Goal: Task Accomplishment & Management: Complete application form

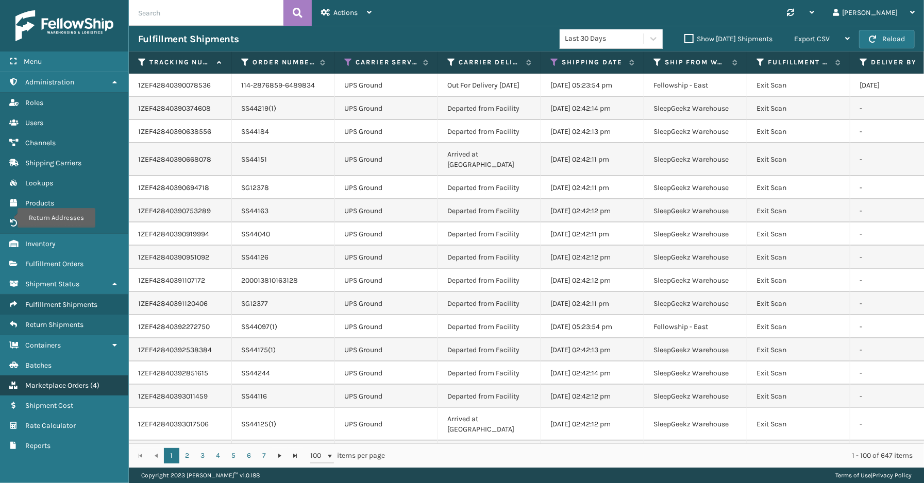
click at [53, 381] on span "Marketplace Orders" at bounding box center [56, 385] width 63 height 9
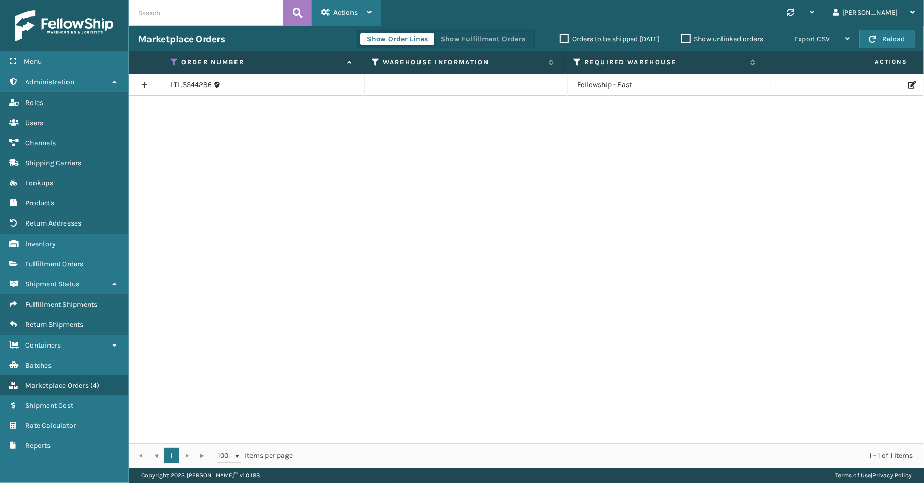
click at [357, 12] on span "Actions" at bounding box center [345, 12] width 24 height 9
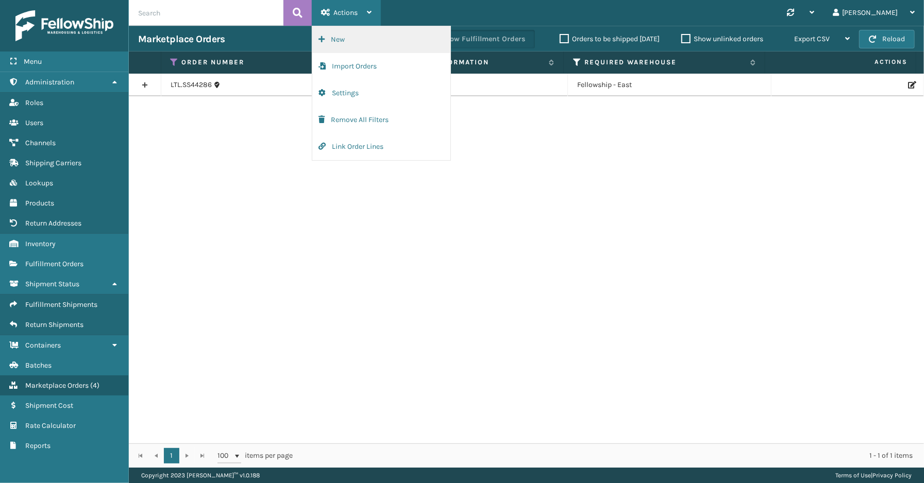
click at [337, 40] on button "New" at bounding box center [381, 39] width 138 height 27
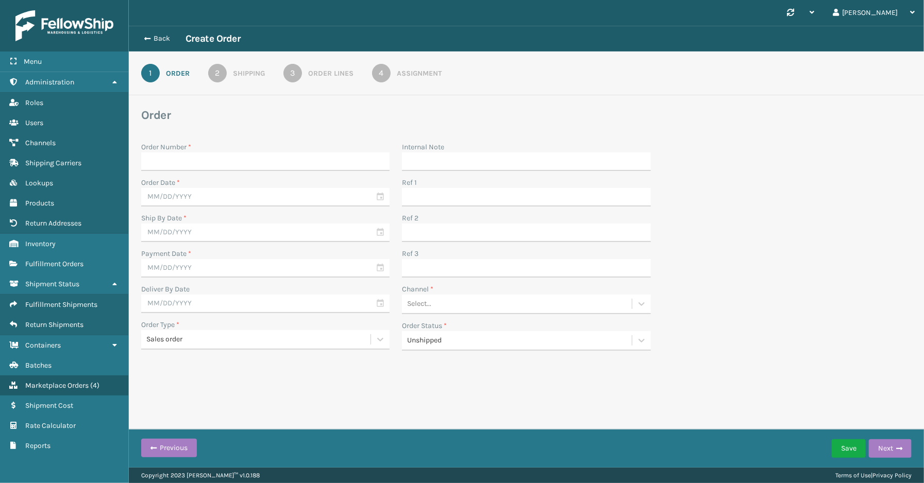
click at [175, 161] on input "Order Number *" at bounding box center [265, 162] width 248 height 19
type input "SS43721"
click at [386, 198] on input "text" at bounding box center [265, 197] width 248 height 19
click at [249, 215] on span "Previous Month" at bounding box center [251, 216] width 10 height 10
click at [235, 303] on div "22" at bounding box center [242, 307] width 15 height 15
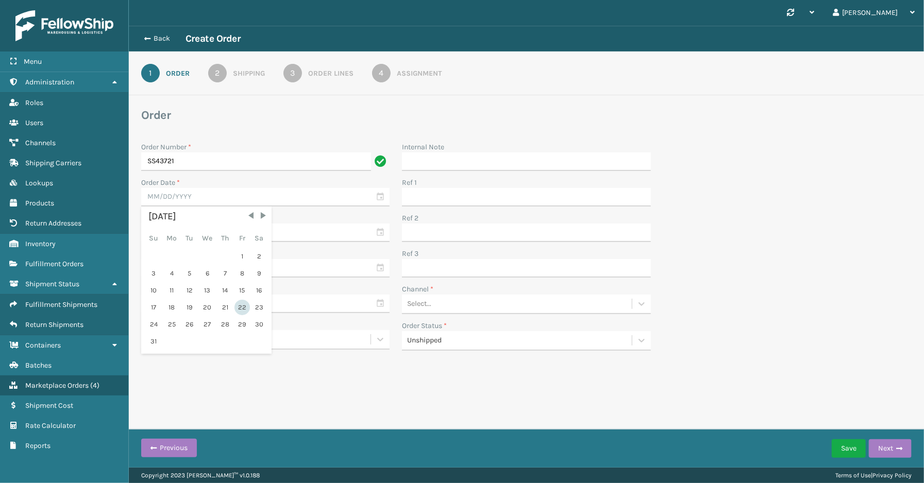
type input "[DATE]"
click at [379, 232] on input "text" at bounding box center [265, 233] width 248 height 19
click at [202, 289] on div "3" at bounding box center [207, 291] width 17 height 15
type input "[DATE]"
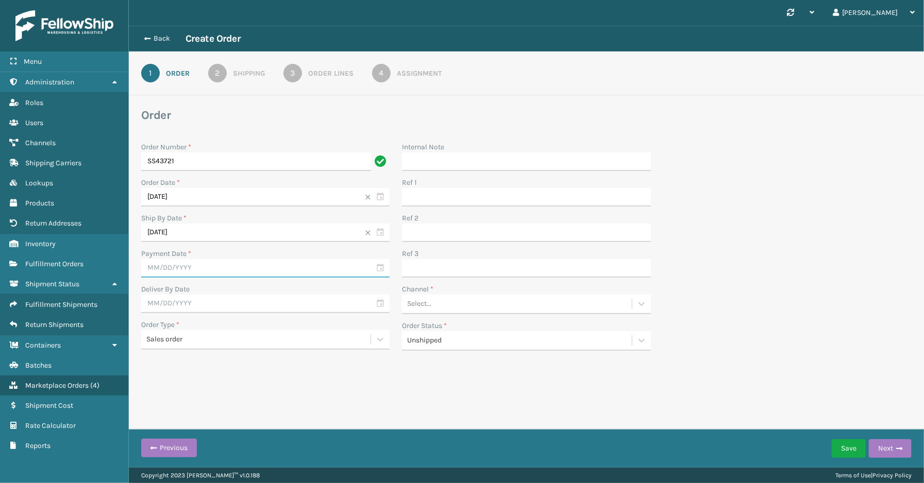
click at [379, 267] on input "text" at bounding box center [265, 268] width 248 height 19
click at [247, 287] on span "Previous Month" at bounding box center [251, 287] width 10 height 10
click at [239, 375] on div "22" at bounding box center [242, 378] width 15 height 15
type input "[DATE]"
click at [279, 373] on div "Back Create Order 1 Order 2 Shipping 3 Order Lines 4 Assignment Order Order Num…" at bounding box center [526, 211] width 795 height 370
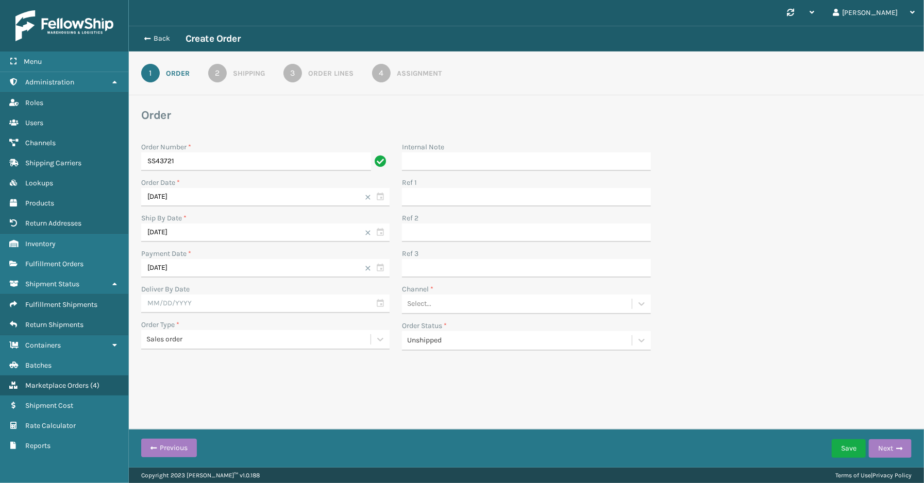
click at [499, 305] on div "Select..." at bounding box center [516, 304] width 229 height 17
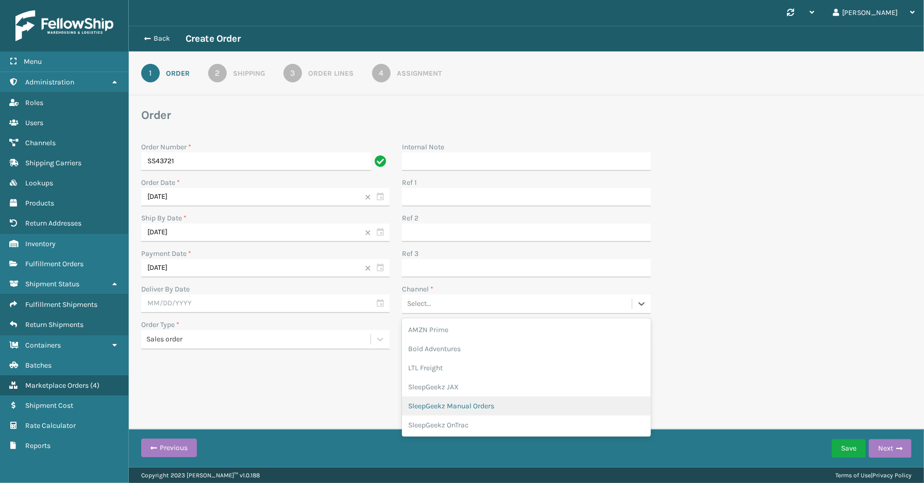
click at [516, 409] on div "SleepGeekz Manual Orders" at bounding box center [526, 406] width 248 height 19
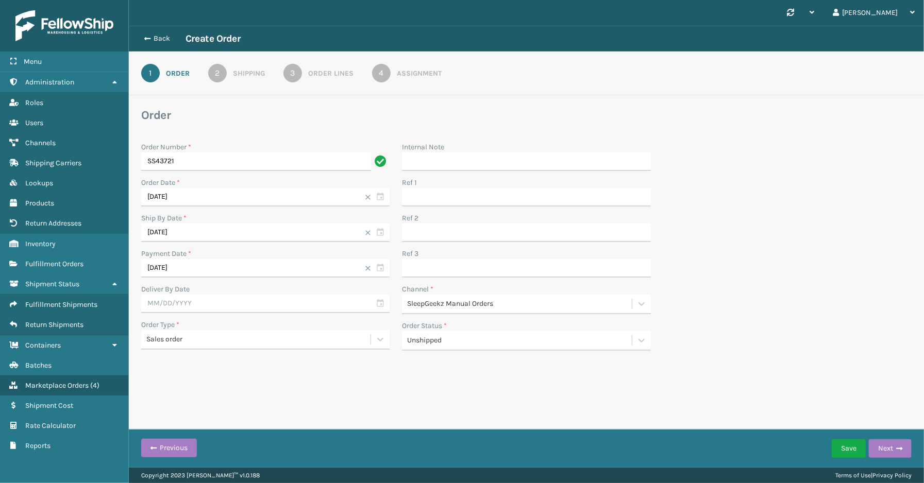
click at [511, 387] on div "Back Create Order 1 Order 2 Shipping 3 Order Lines 4 Assignment Order Order Num…" at bounding box center [526, 211] width 795 height 370
click at [851, 448] on button "Save" at bounding box center [849, 449] width 34 height 19
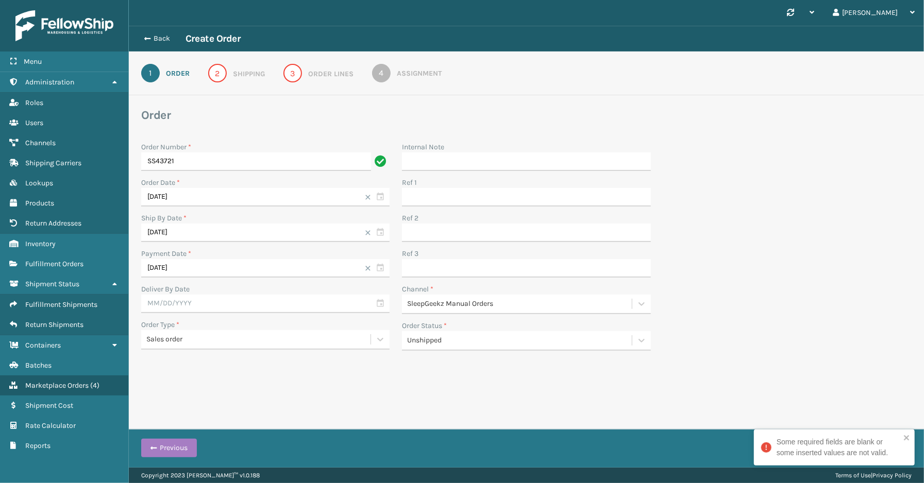
click at [812, 355] on div "Order Number * SS43721 Order Date * [DATE] Ship By Date * [DATE] Payment Date *…" at bounding box center [526, 247] width 783 height 222
click at [906, 437] on icon "close" at bounding box center [906, 438] width 7 height 8
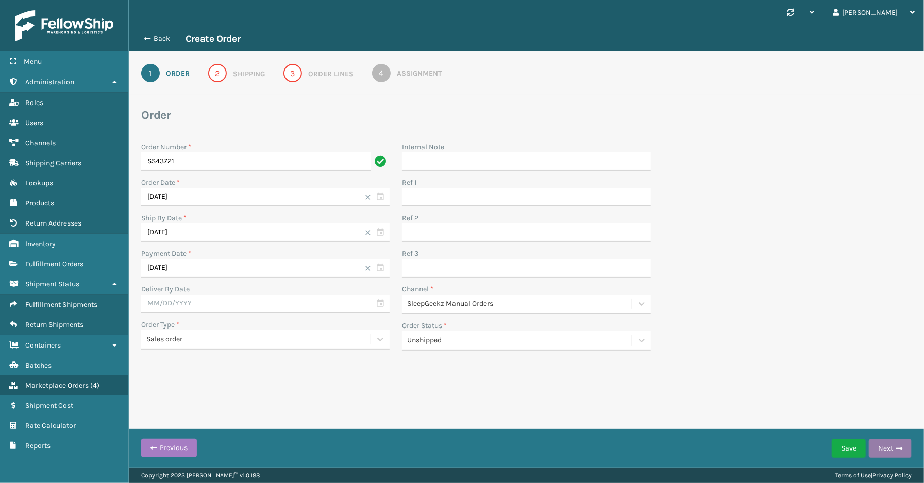
click at [884, 453] on button "Next" at bounding box center [890, 449] width 43 height 19
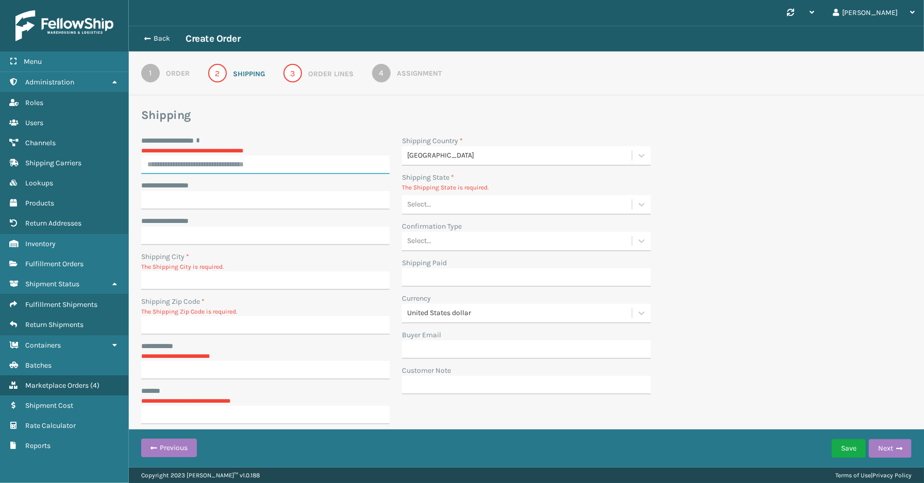
click at [258, 165] on div "**********" at bounding box center [265, 155] width 248 height 39
drag, startPoint x: 258, startPoint y: 165, endPoint x: 176, endPoint y: 167, distance: 81.5
click at [176, 168] on div "No options" at bounding box center [265, 177] width 248 height 19
click at [160, 164] on input "**********" at bounding box center [265, 165] width 248 height 19
paste input "**********"
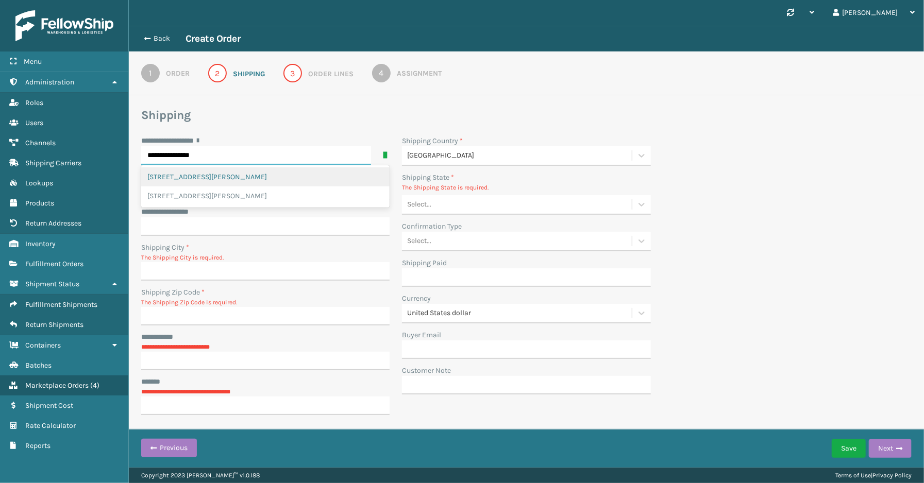
type input "**********"
click at [824, 175] on div "**********" at bounding box center [526, 279] width 783 height 286
click at [166, 195] on input "**********" at bounding box center [265, 191] width 248 height 19
paste input "*"
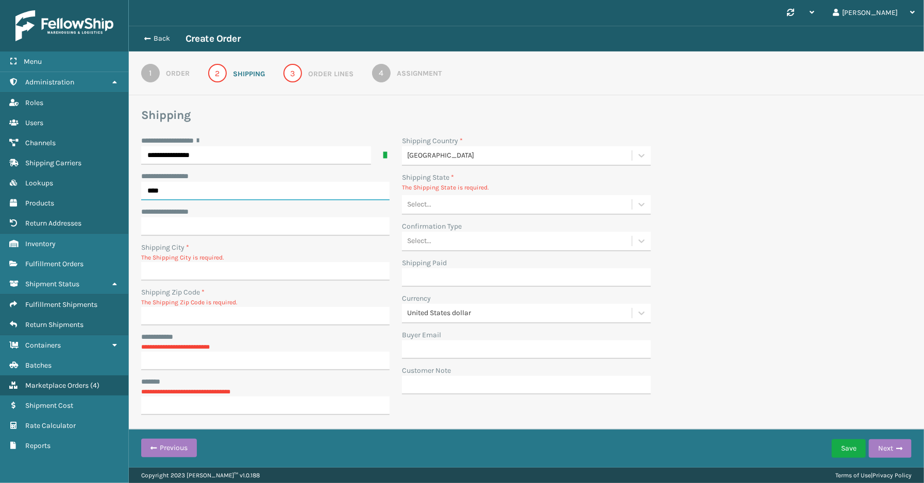
click at [162, 194] on input "*" at bounding box center [265, 191] width 248 height 19
click at [154, 193] on input "*" at bounding box center [265, 191] width 248 height 19
click at [165, 191] on input "*" at bounding box center [265, 191] width 248 height 19
type input "*"
click at [763, 253] on div "**********" at bounding box center [526, 279] width 783 height 286
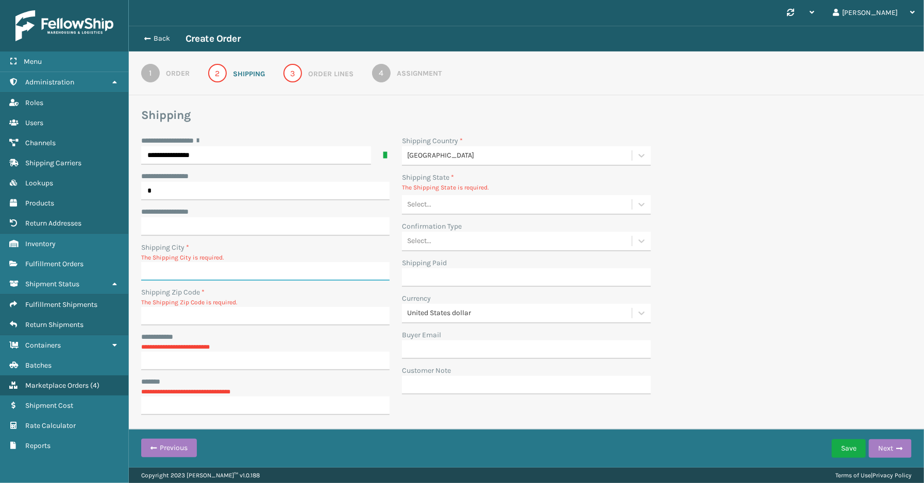
click at [214, 274] on input "Shipping City *" at bounding box center [265, 271] width 248 height 19
click at [160, 270] on input "Shipping City *" at bounding box center [265, 271] width 248 height 19
paste input "[GEOGRAPHIC_DATA]"
type input "[GEOGRAPHIC_DATA]"
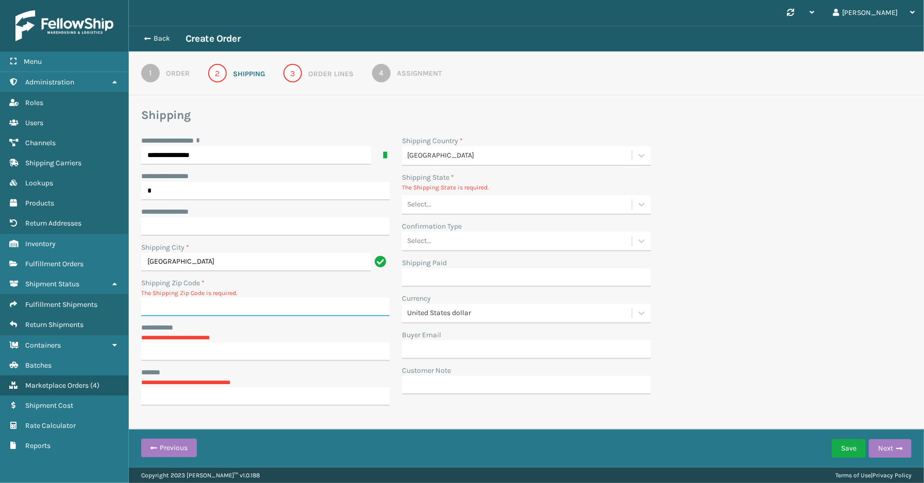
type input "19720"
type input "**********"
type input "[GEOGRAPHIC_DATA]"
type input "[US_STATE]"
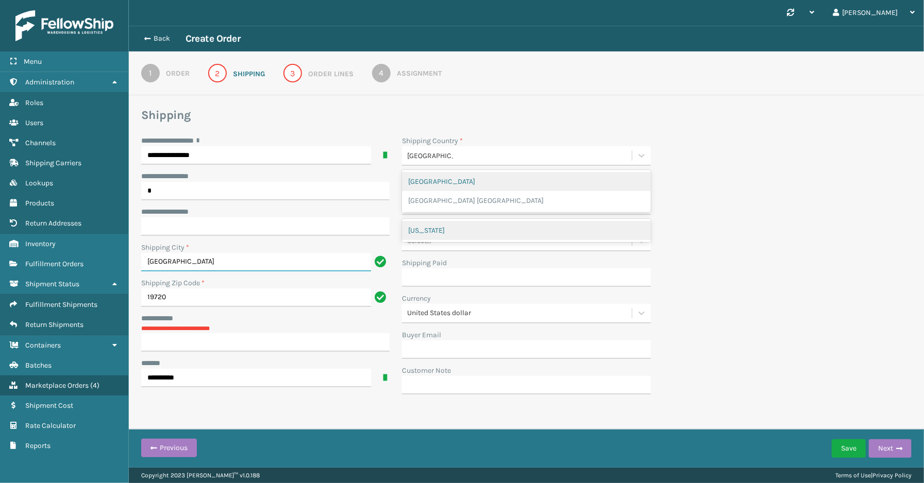
type input "[GEOGRAPHIC_DATA]"
click at [524, 180] on div "[GEOGRAPHIC_DATA]" at bounding box center [526, 181] width 248 height 19
click at [429, 228] on div "[US_STATE]" at bounding box center [526, 230] width 248 height 19
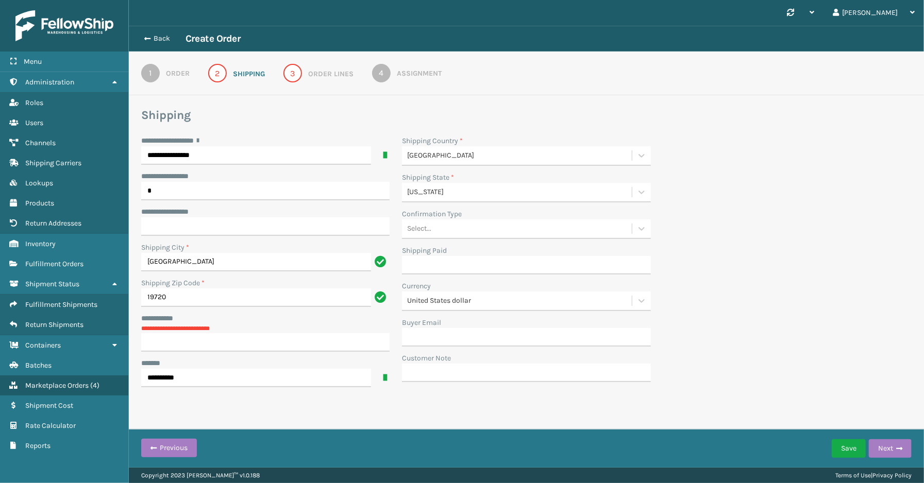
click at [790, 295] on div "**********" at bounding box center [526, 265] width 783 height 258
click at [196, 346] on input "**********" at bounding box center [265, 342] width 248 height 19
click at [171, 337] on input "**********" at bounding box center [265, 342] width 248 height 19
paste input "**********"
type input "**********"
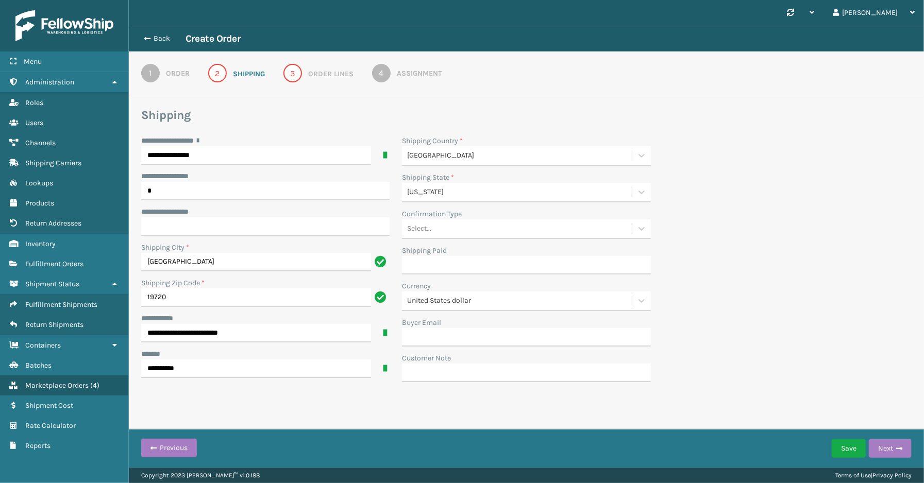
click at [768, 243] on div "**********" at bounding box center [526, 262] width 783 height 253
click at [885, 446] on button "Next" at bounding box center [890, 449] width 43 height 19
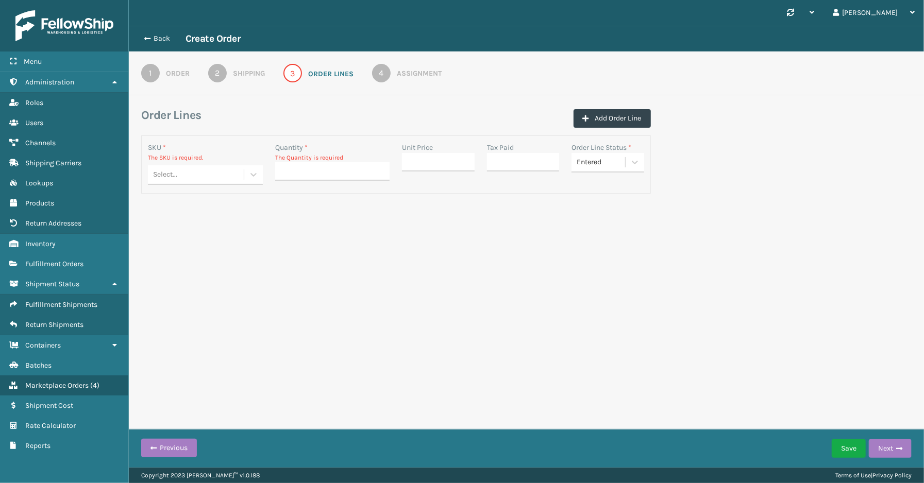
click at [161, 179] on div "Select..." at bounding box center [165, 175] width 24 height 11
paste input "SS10SK-F"
type input "SS10SK-F"
click at [186, 220] on div "SS10SK-F" at bounding box center [205, 219] width 115 height 19
click at [294, 162] on input "Quantity *" at bounding box center [332, 162] width 115 height 19
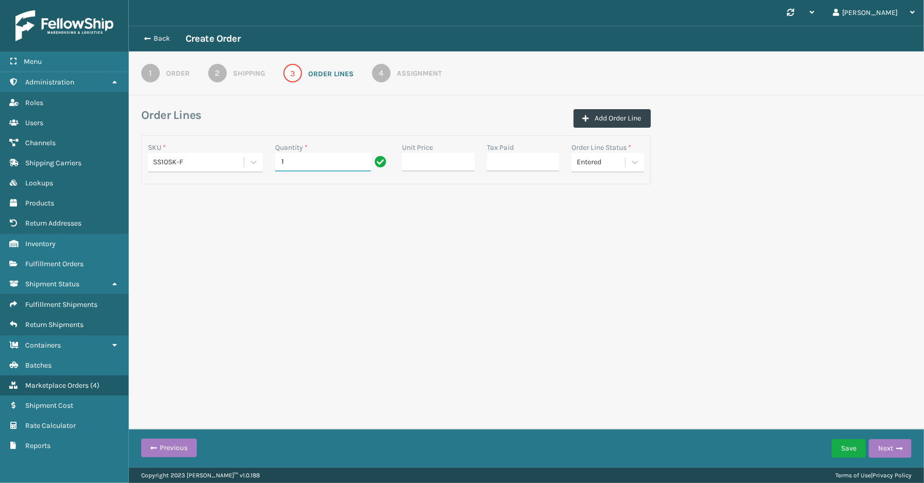
type input "1"
click at [508, 277] on div "Synchronise all channels [PERSON_NAME] Log Out Back Create Order 1 Order 2 Ship…" at bounding box center [526, 234] width 795 height 468
click at [892, 447] on button "Next" at bounding box center [890, 449] width 43 height 19
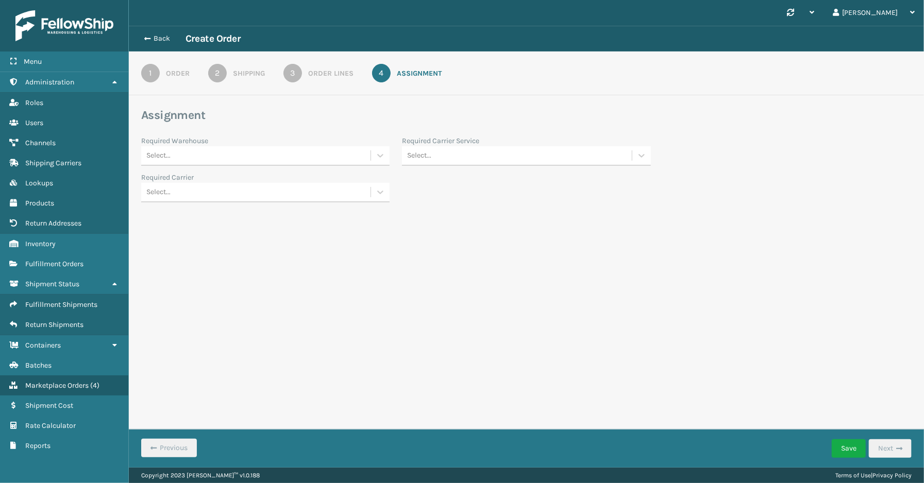
click at [181, 160] on div "Select..." at bounding box center [255, 155] width 229 height 17
click at [508, 291] on div "Synchronise all channels [PERSON_NAME] Log Out Back Create Order 1 Order 2 Ship…" at bounding box center [526, 234] width 795 height 468
drag, startPoint x: 337, startPoint y: 267, endPoint x: 331, endPoint y: 265, distance: 5.6
click at [337, 267] on div "Synchronise all channels [PERSON_NAME] Log Out Back Create Order 1 Order 2 Ship…" at bounding box center [526, 234] width 795 height 468
click at [210, 152] on div "Select..." at bounding box center [255, 155] width 229 height 17
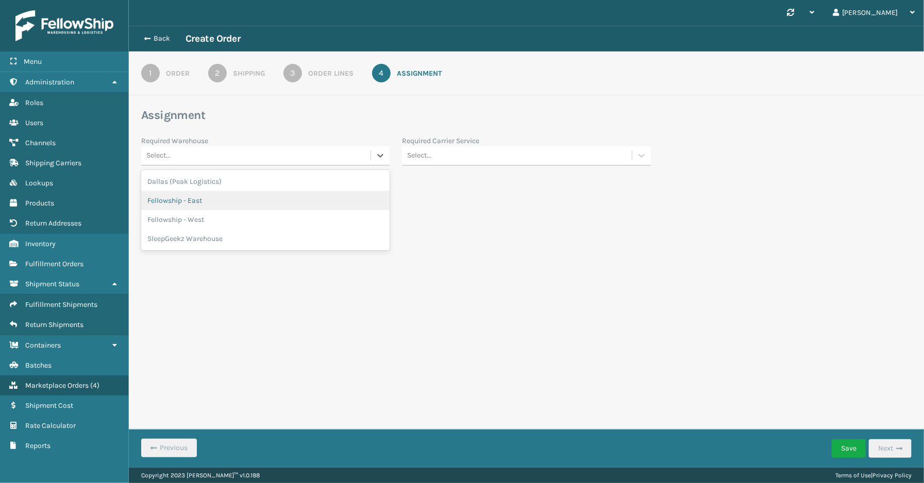
click at [191, 203] on div "Fellowship - East" at bounding box center [265, 200] width 248 height 19
click at [434, 156] on div "Select..." at bounding box center [516, 155] width 229 height 17
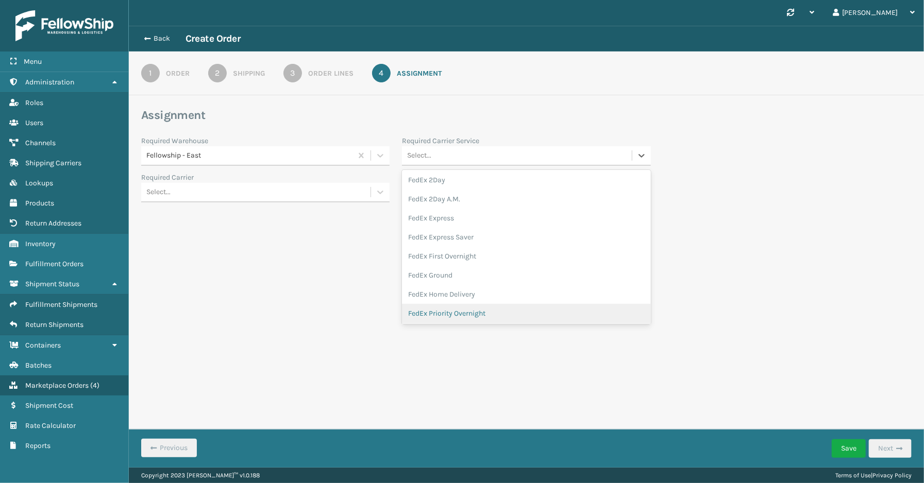
scroll to position [57, 0]
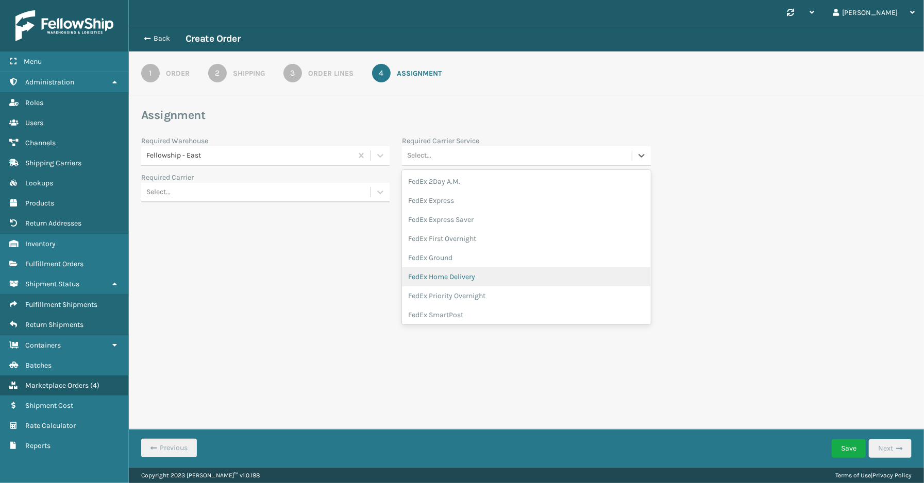
click at [449, 279] on div "FedEx Home Delivery" at bounding box center [526, 276] width 248 height 19
click at [343, 257] on div "Synchronise all channels [PERSON_NAME] Log Out Back Create Order 1 Order 2 Ship…" at bounding box center [526, 234] width 795 height 468
click at [853, 454] on button "Save" at bounding box center [849, 449] width 34 height 19
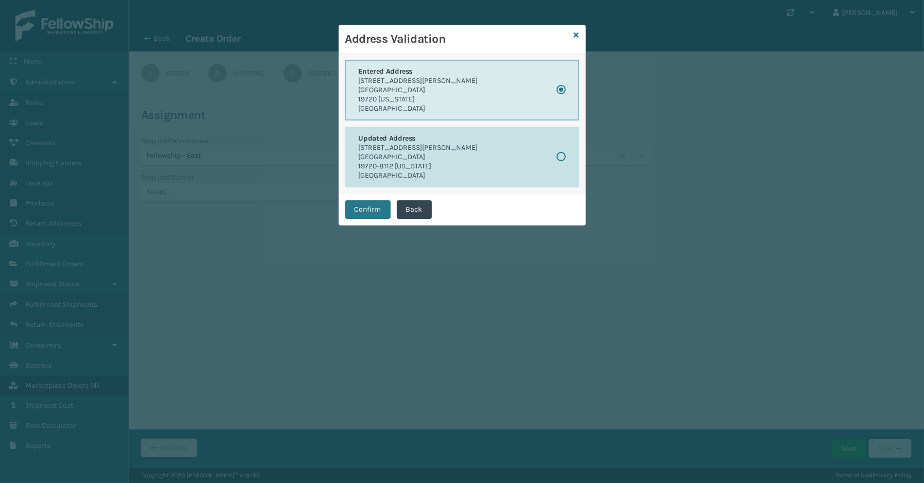
click at [398, 153] on p "[GEOGRAPHIC_DATA]" at bounding box center [419, 157] width 120 height 9
radio input "false"
radio input "true"
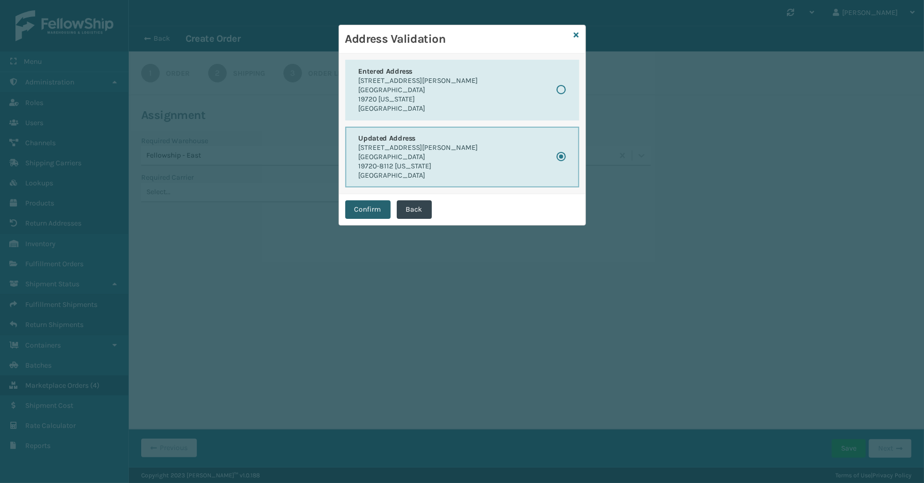
click at [360, 208] on button "Confirm" at bounding box center [367, 209] width 45 height 19
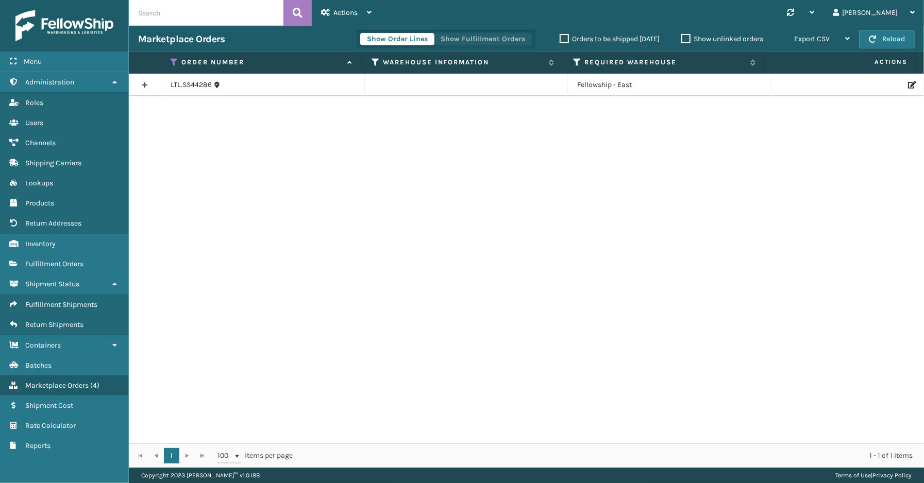
click at [488, 40] on button "Show Fulfillment Orders" at bounding box center [483, 39] width 98 height 12
click at [174, 58] on icon at bounding box center [175, 62] width 8 height 9
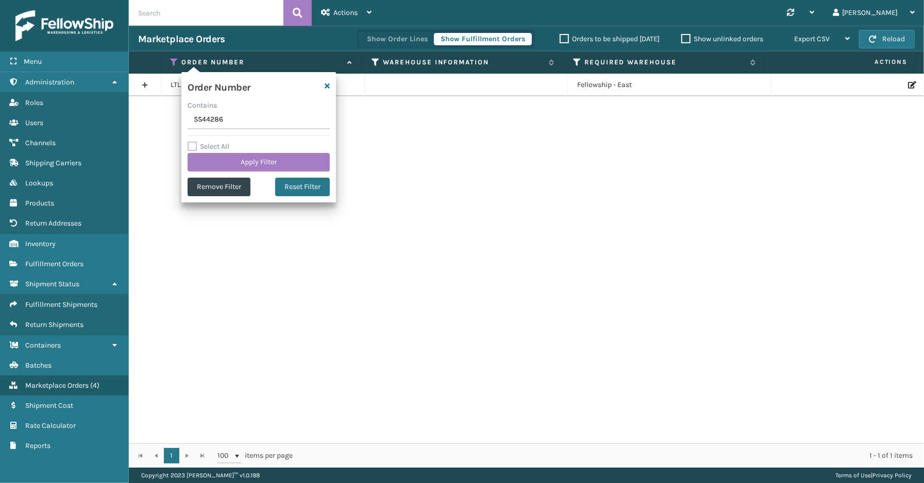
drag, startPoint x: 175, startPoint y: 116, endPoint x: 161, endPoint y: 116, distance: 13.9
click at [161, 116] on section "Marketplace Orders Show Order Lines Show Fulfillment Orders Orders to be shippe…" at bounding box center [526, 247] width 795 height 442
drag, startPoint x: 200, startPoint y: 124, endPoint x: 410, endPoint y: 152, distance: 212.0
click at [641, 223] on div "LTL.SS44286 Fellowship - East" at bounding box center [526, 259] width 795 height 370
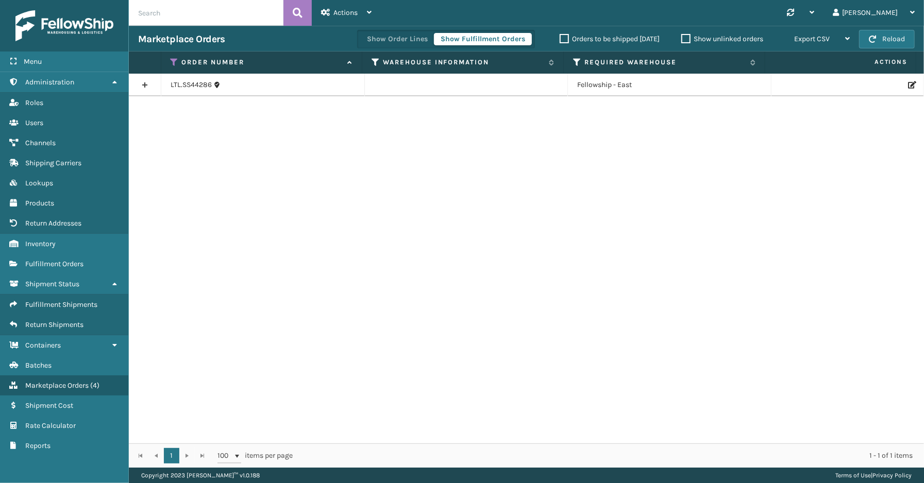
click at [174, 60] on icon at bounding box center [175, 62] width 8 height 9
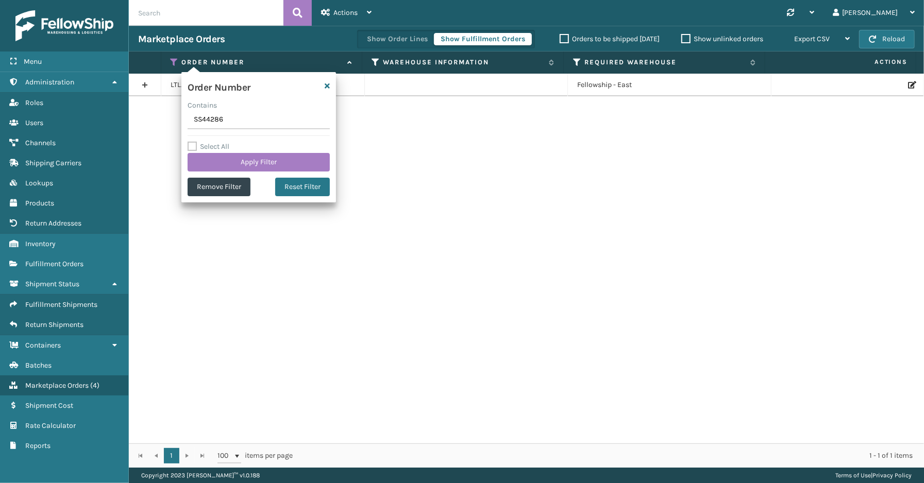
drag, startPoint x: 185, startPoint y: 122, endPoint x: 207, endPoint y: 124, distance: 22.3
click at [207, 124] on input "SS44286" at bounding box center [259, 120] width 142 height 19
type input "SS43722"
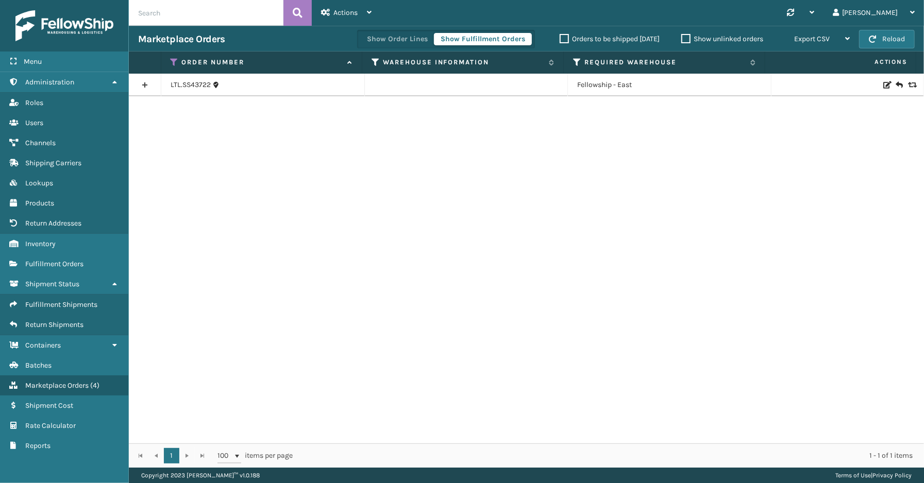
click at [142, 81] on link at bounding box center [145, 85] width 32 height 16
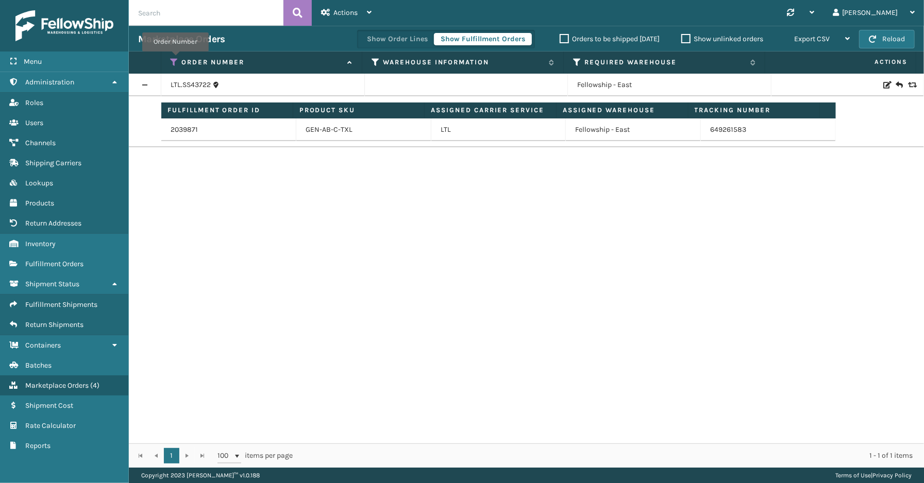
click at [174, 58] on icon at bounding box center [175, 62] width 8 height 9
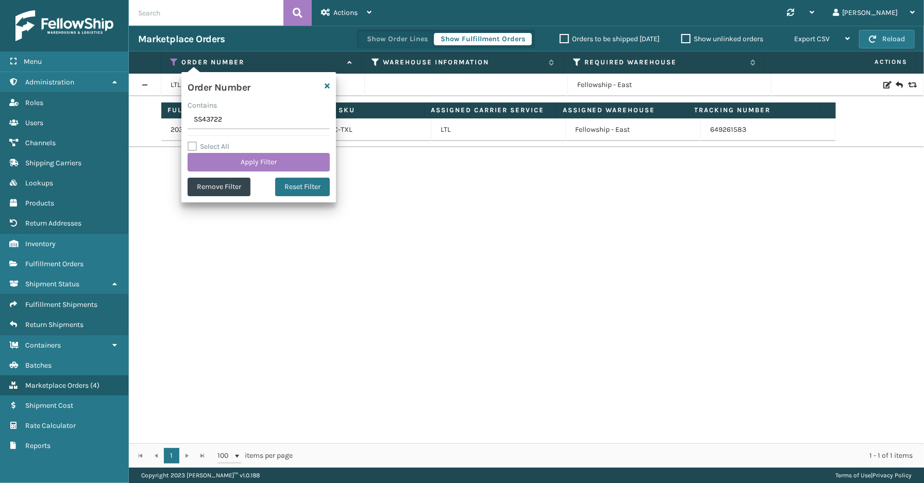
click at [239, 120] on input "SS43722" at bounding box center [259, 120] width 142 height 19
type input "SS43721"
click at [228, 164] on button "Apply Filter" at bounding box center [259, 162] width 142 height 19
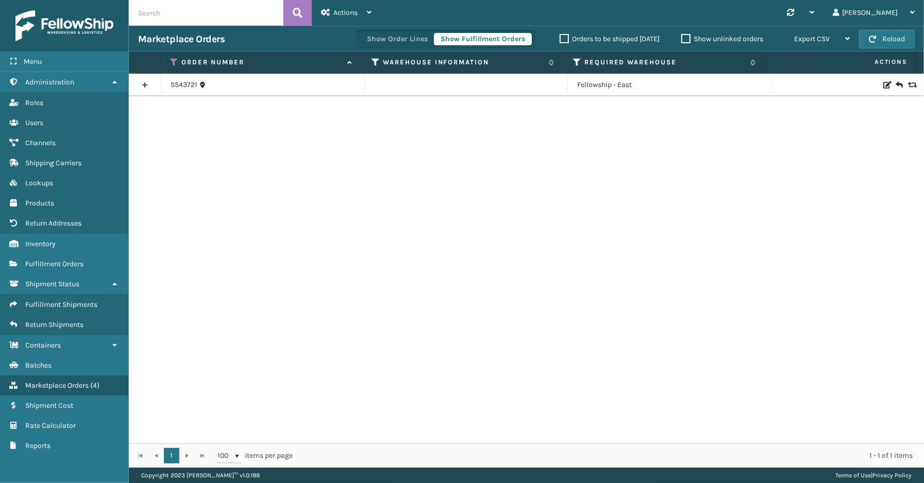
click at [143, 81] on link at bounding box center [145, 85] width 32 height 16
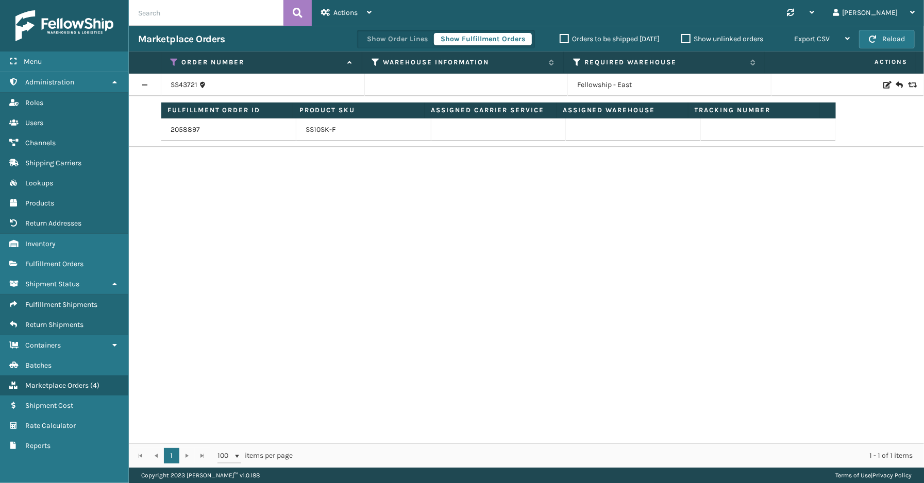
drag, startPoint x: 456, startPoint y: 39, endPoint x: 433, endPoint y: 47, distance: 23.8
click at [456, 39] on button "Show Fulfillment Orders" at bounding box center [483, 39] width 98 height 12
click at [173, 60] on icon at bounding box center [175, 62] width 8 height 9
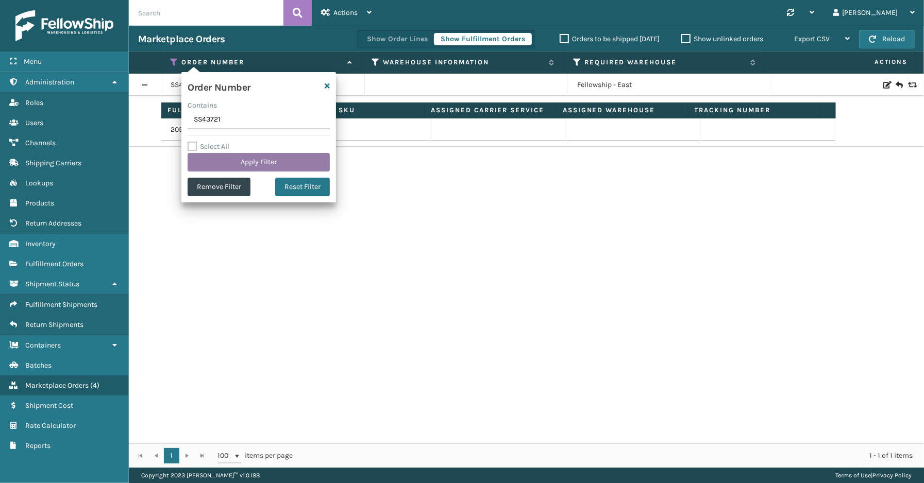
click at [220, 160] on button "Apply Filter" at bounding box center [259, 162] width 142 height 19
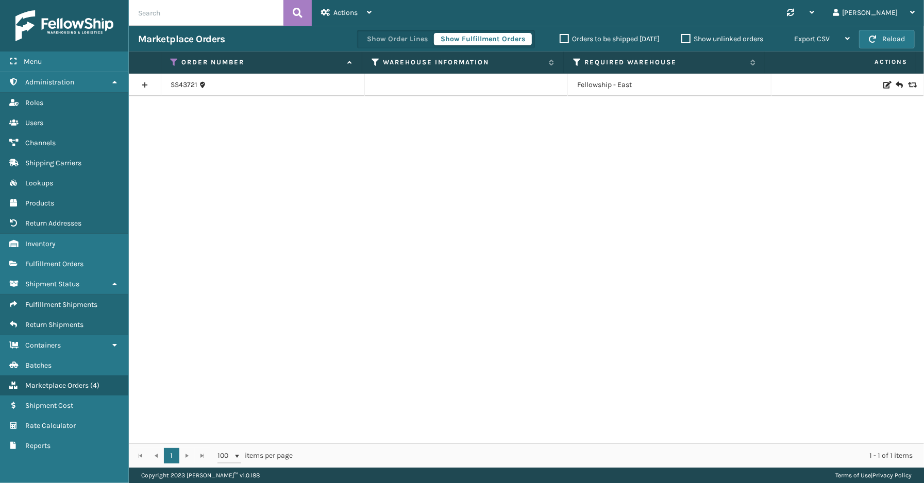
click at [146, 85] on link at bounding box center [145, 85] width 32 height 16
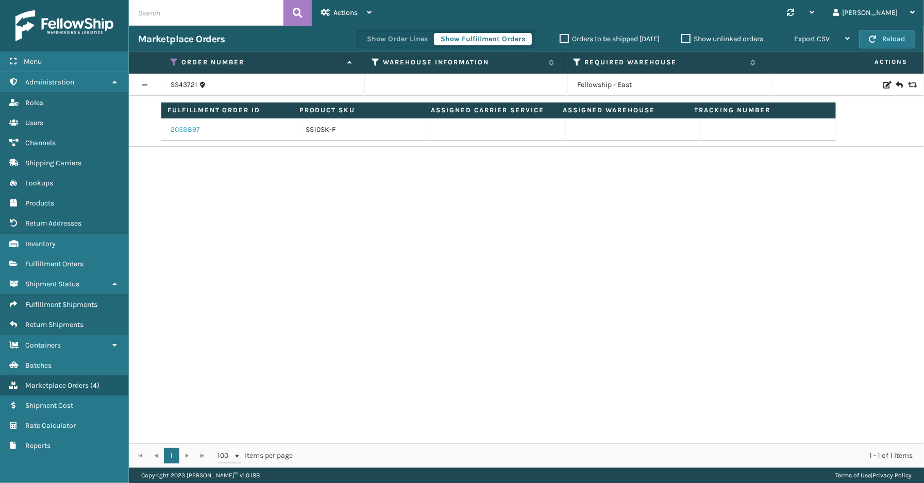
click at [176, 127] on link "2058897" at bounding box center [185, 130] width 29 height 10
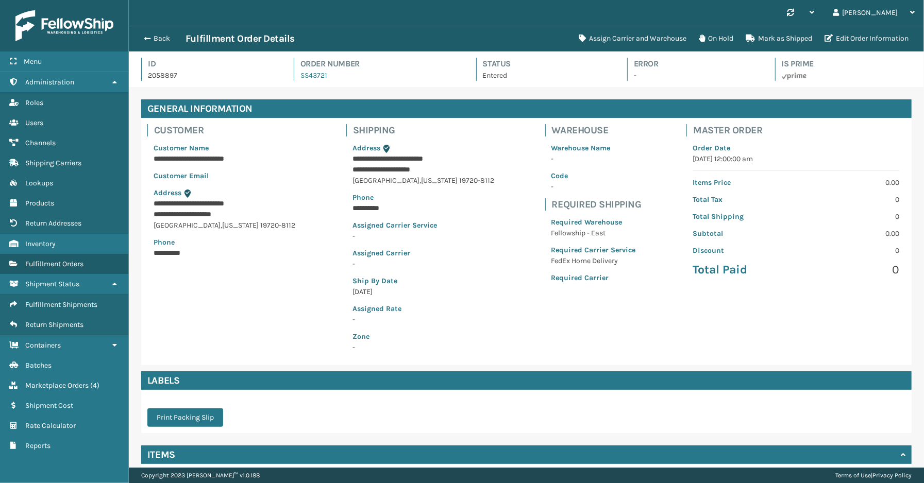
scroll to position [24, 795]
click at [651, 39] on button "Assign Carrier and Warehouse" at bounding box center [633, 38] width 120 height 21
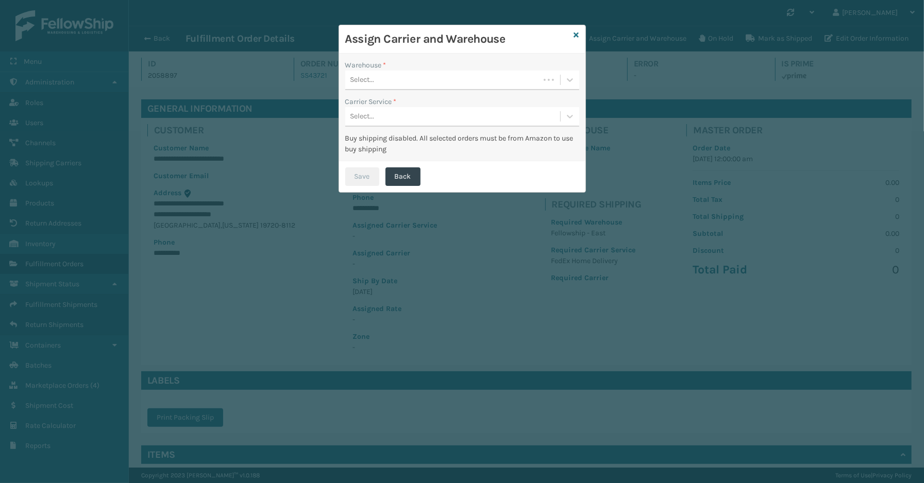
click at [382, 89] on div "Select..." at bounding box center [462, 81] width 234 height 20
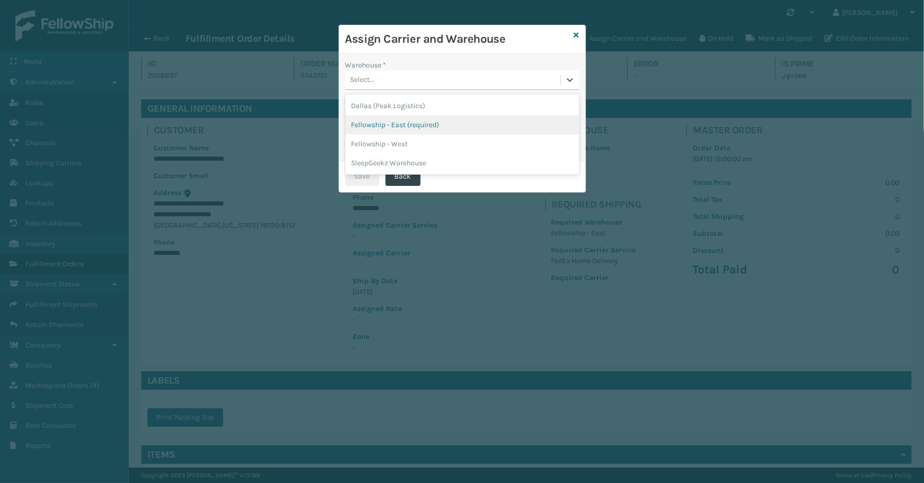
click at [383, 126] on div "Fellowship - East (required)" at bounding box center [462, 124] width 234 height 19
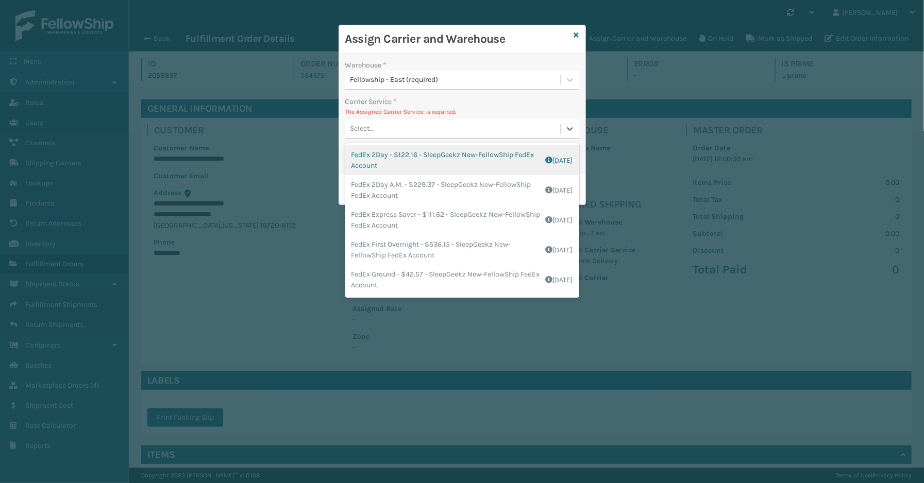
click at [397, 133] on div "Select..." at bounding box center [452, 129] width 215 height 17
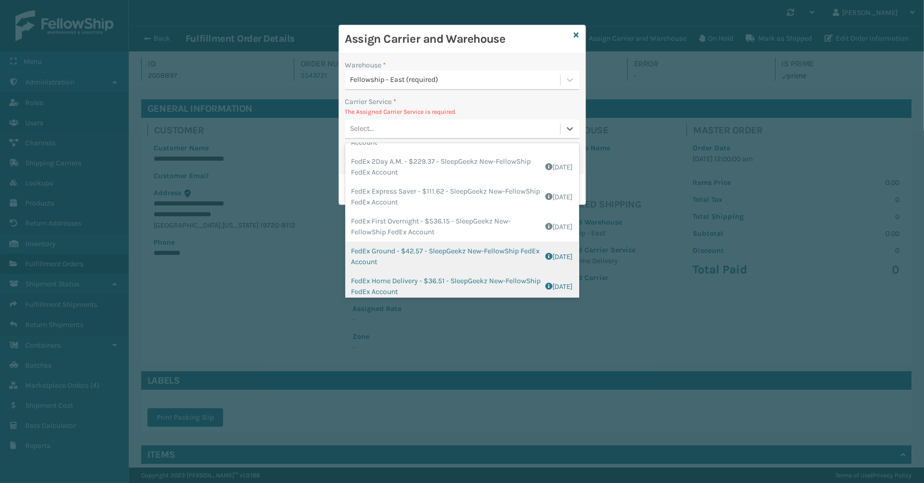
scroll to position [57, 0]
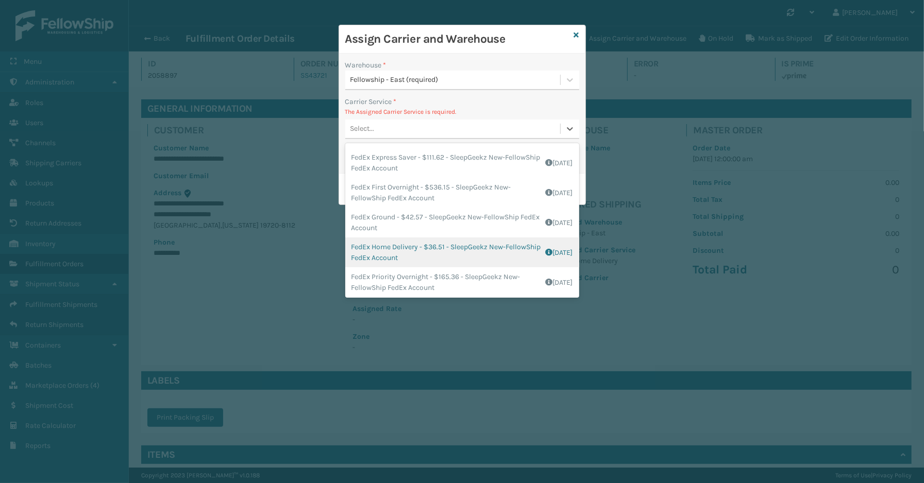
click at [398, 252] on div "FedEx Home Delivery - $36.51 - SleepGeekz New-FellowShip FedEx Account Shipping…" at bounding box center [462, 253] width 234 height 30
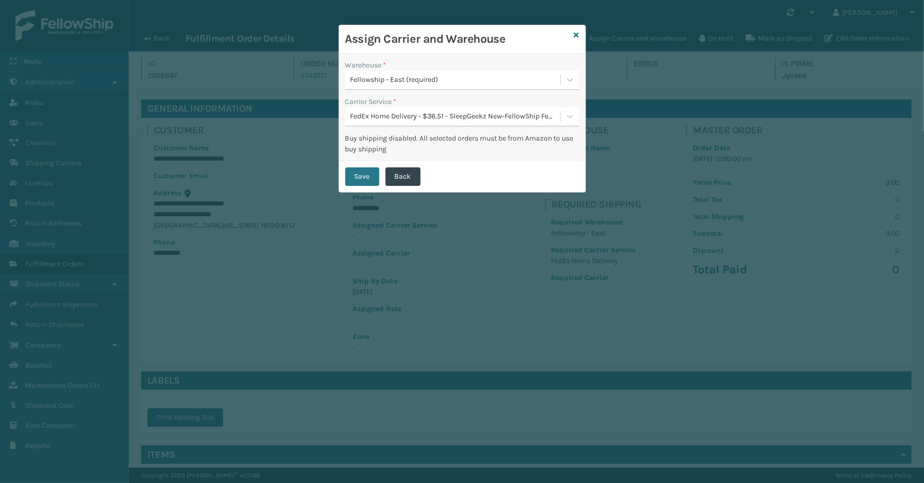
click at [363, 165] on div "Save Back" at bounding box center [462, 176] width 246 height 31
click at [363, 177] on button "Save" at bounding box center [362, 177] width 34 height 19
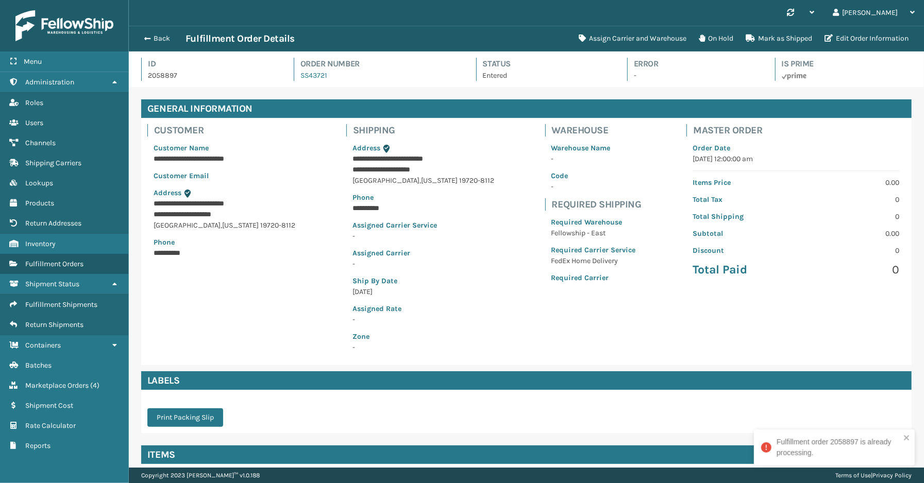
scroll to position [24, 795]
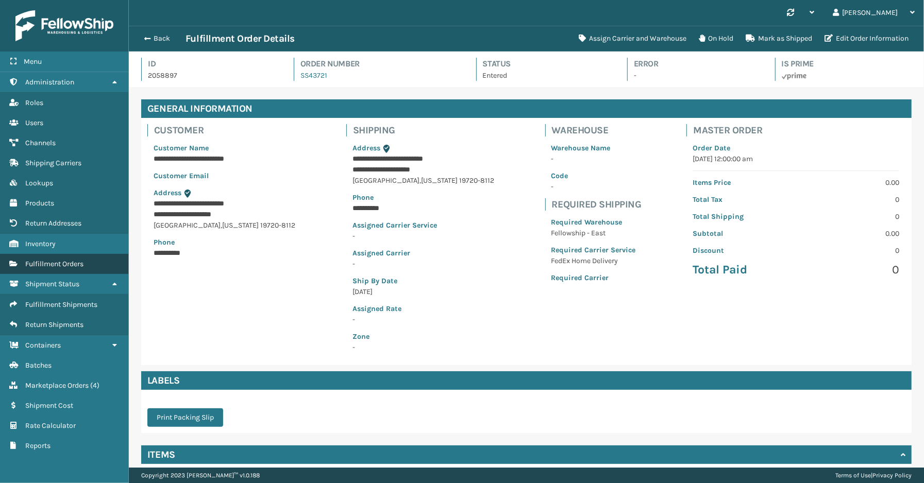
click at [58, 260] on span "Fulfillment Orders" at bounding box center [54, 264] width 58 height 9
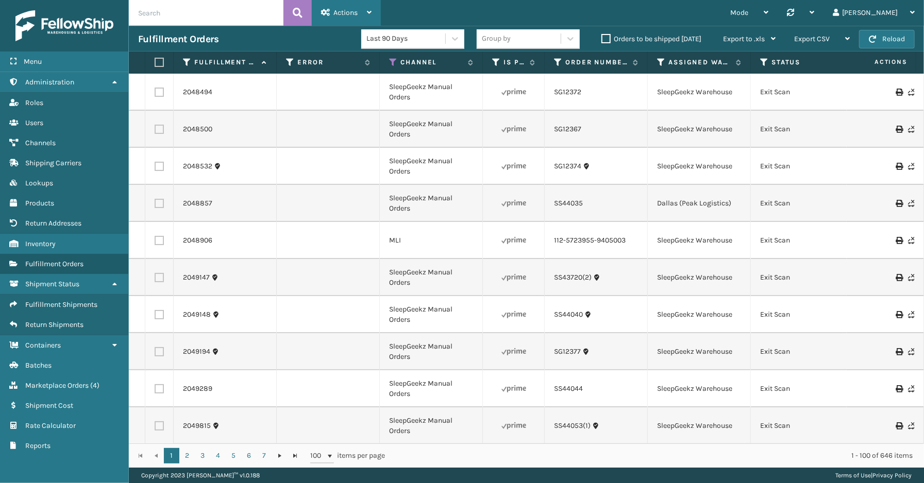
click at [348, 6] on div "Actions" at bounding box center [346, 13] width 51 height 26
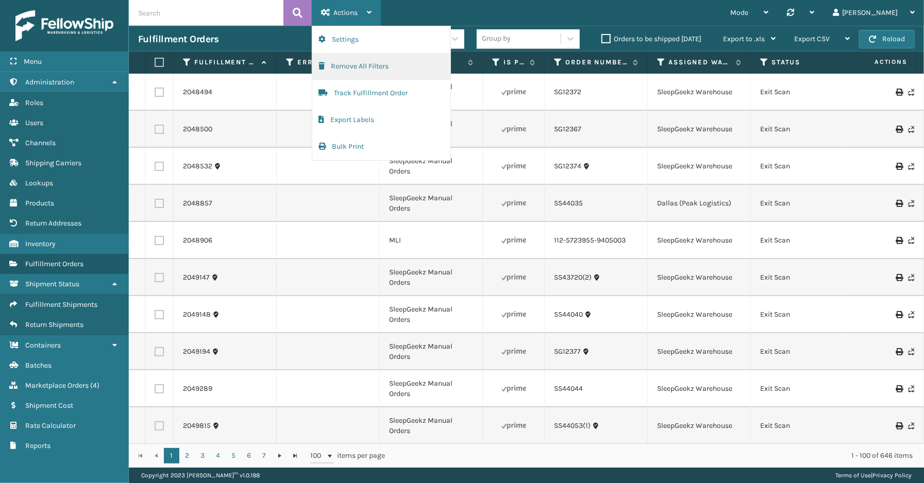
click at [354, 68] on button "Remove All Filters" at bounding box center [381, 66] width 138 height 27
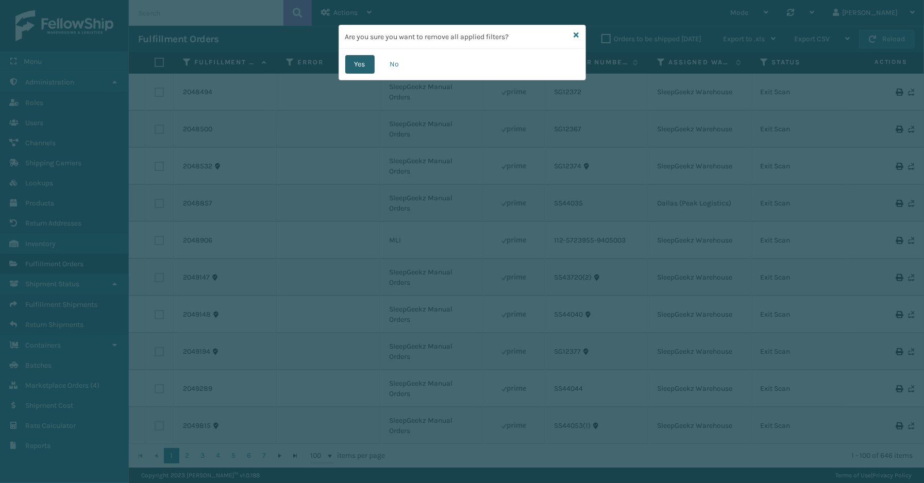
click at [370, 63] on button "Yes" at bounding box center [359, 64] width 29 height 19
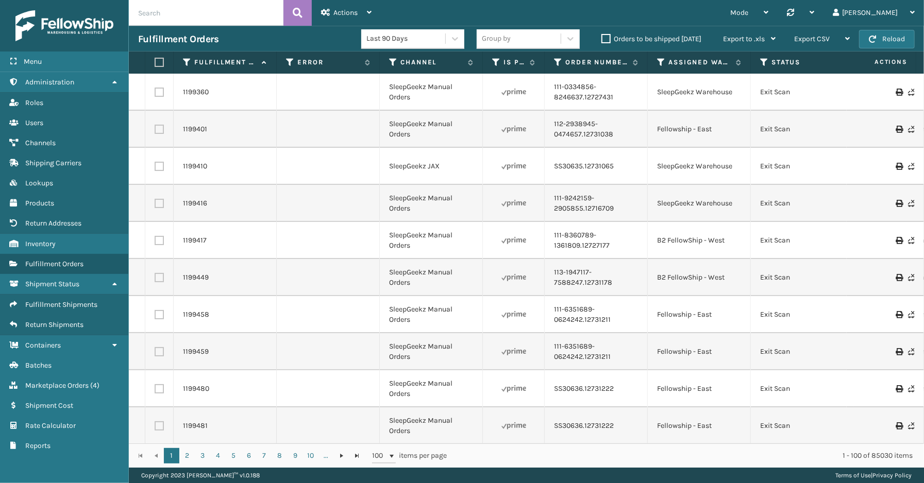
click at [285, 60] on th "Error" at bounding box center [328, 63] width 103 height 22
click at [291, 58] on icon at bounding box center [290, 62] width 8 height 9
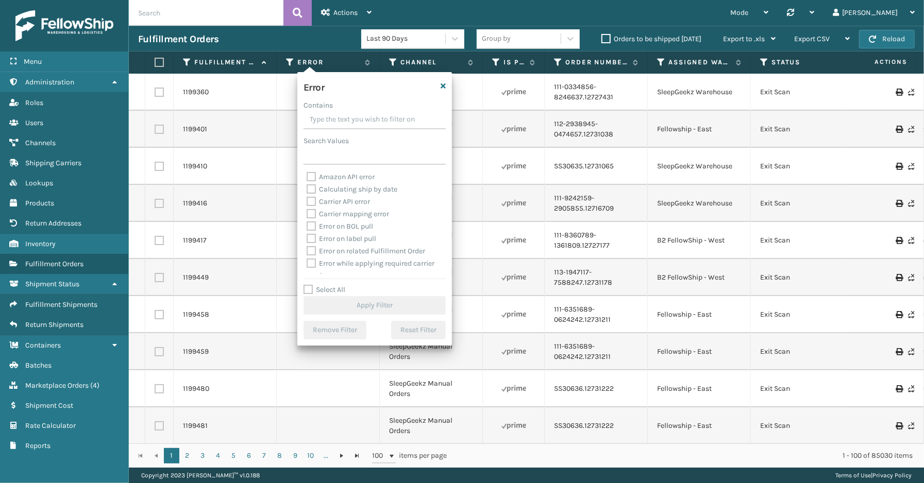
click at [332, 291] on label "Select All" at bounding box center [325, 290] width 42 height 9
click at [332, 285] on input "Select All" at bounding box center [381, 284] width 155 height 1
checkbox input "true"
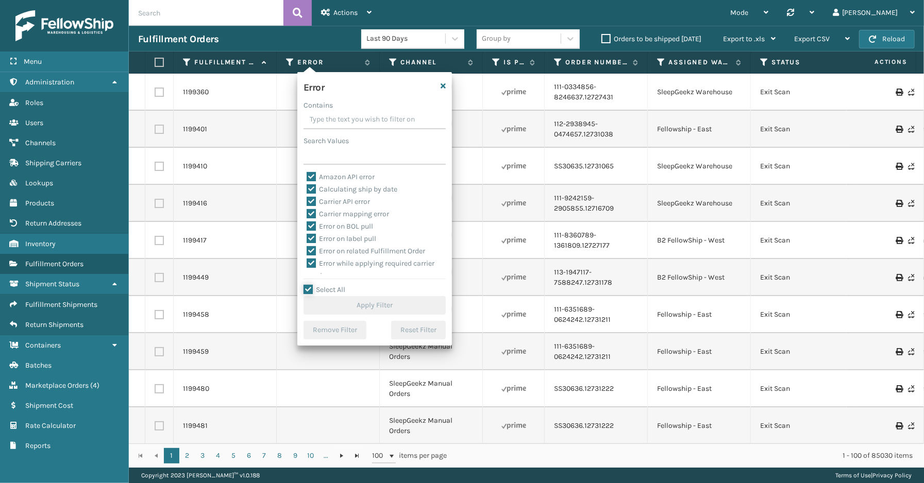
checkbox input "true"
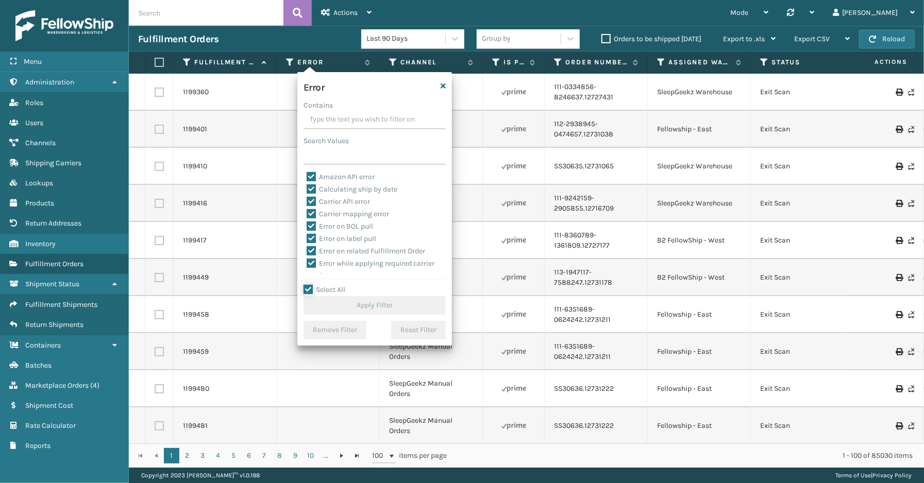
checkbox input "true"
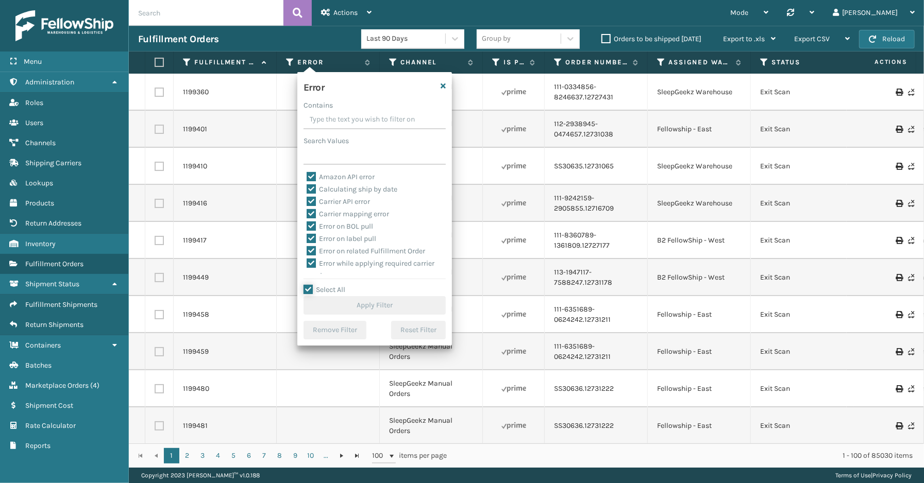
checkbox input "true"
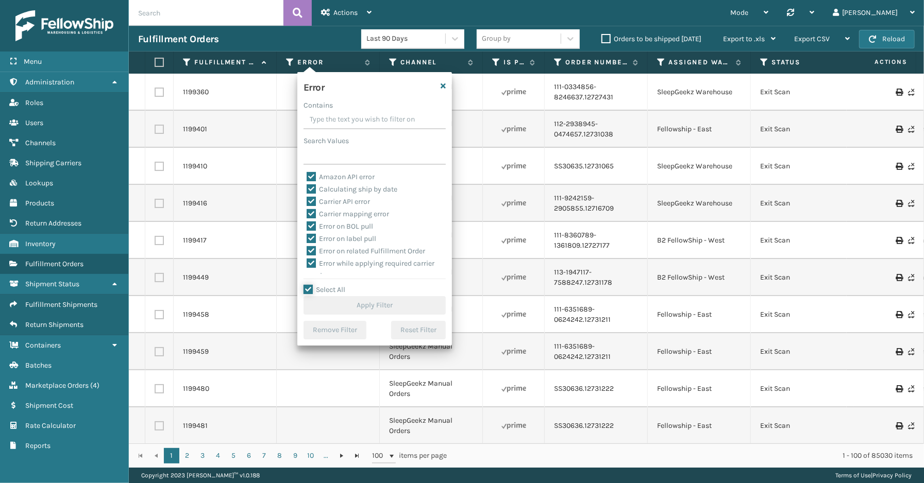
checkbox input "true"
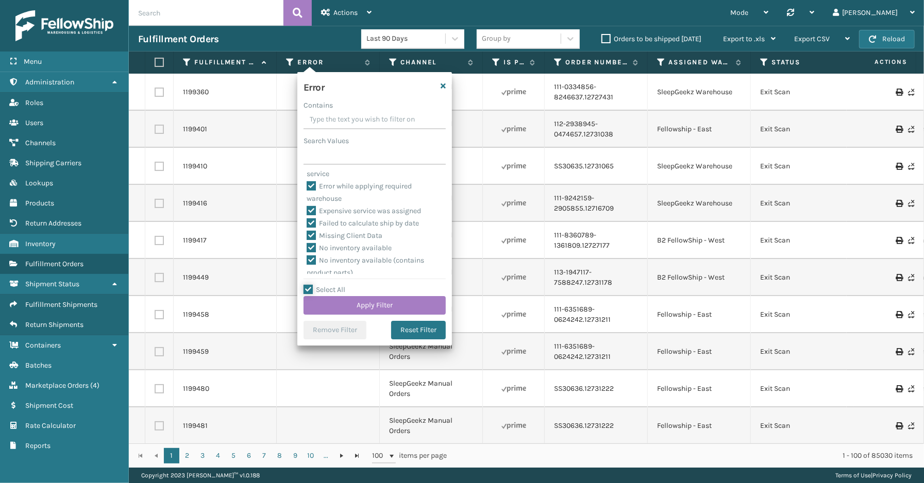
scroll to position [230, 0]
click at [338, 266] on label "To be cancelled" at bounding box center [337, 268] width 61 height 9
click at [307, 266] on input "To be cancelled" at bounding box center [307, 265] width 1 height 7
checkbox input "false"
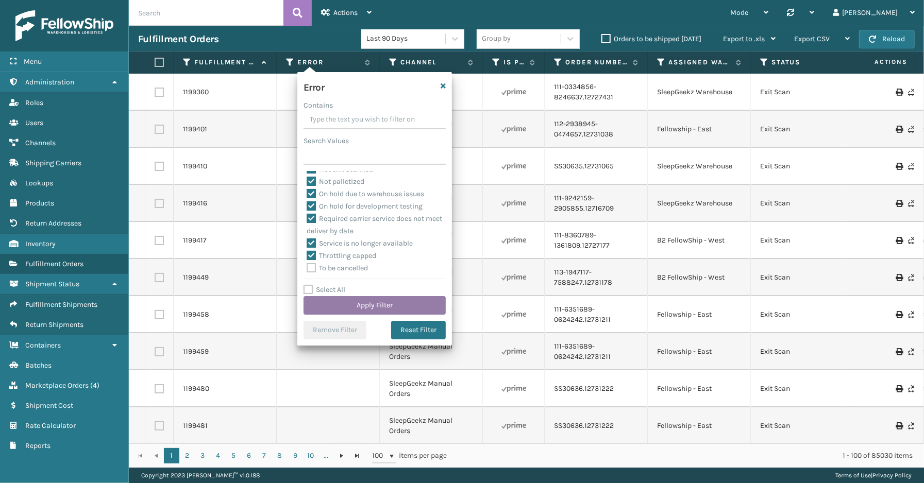
click at [359, 308] on button "Apply Filter" at bounding box center [375, 305] width 142 height 19
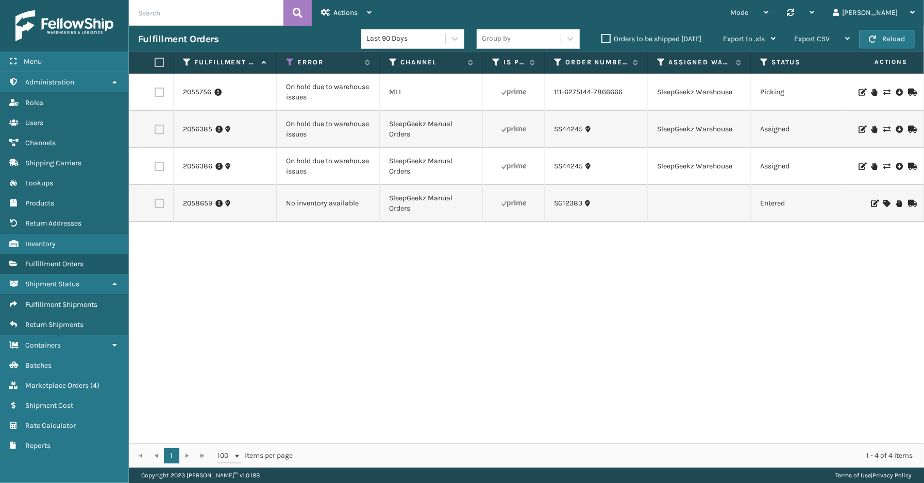
click at [476, 326] on div "2055756 On hold due to warehouse issues MLI 111-6275144-7866666 SleepGeekz Ware…" at bounding box center [526, 259] width 795 height 370
click at [50, 381] on span "Marketplace Orders" at bounding box center [56, 385] width 63 height 9
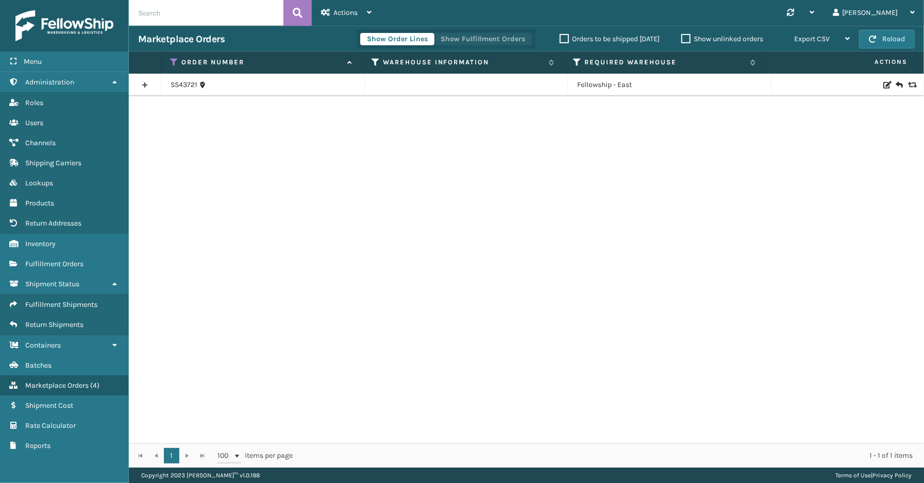
click at [495, 39] on button "Show Fulfillment Orders" at bounding box center [483, 39] width 98 height 12
drag, startPoint x: 143, startPoint y: 85, endPoint x: 146, endPoint y: 94, distance: 9.3
click at [143, 85] on link at bounding box center [145, 85] width 32 height 16
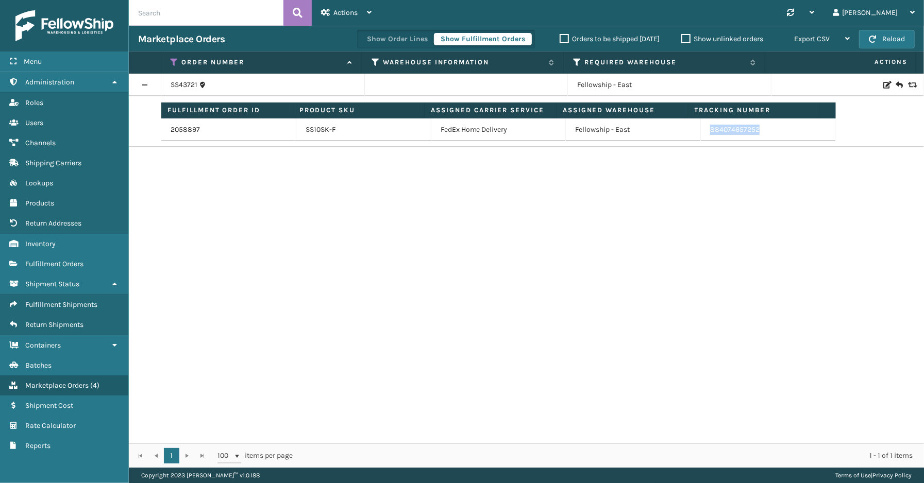
drag, startPoint x: 765, startPoint y: 137, endPoint x: 701, endPoint y: 138, distance: 63.9
click at [701, 138] on td "884074657252" at bounding box center [768, 130] width 135 height 23
copy link "884074657252"
click at [58, 381] on span "Marketplace Orders" at bounding box center [56, 385] width 63 height 9
click at [80, 459] on div "Menu Batches Administration Batches Roles Batches Users Batches Channels Batche…" at bounding box center [64, 241] width 129 height 483
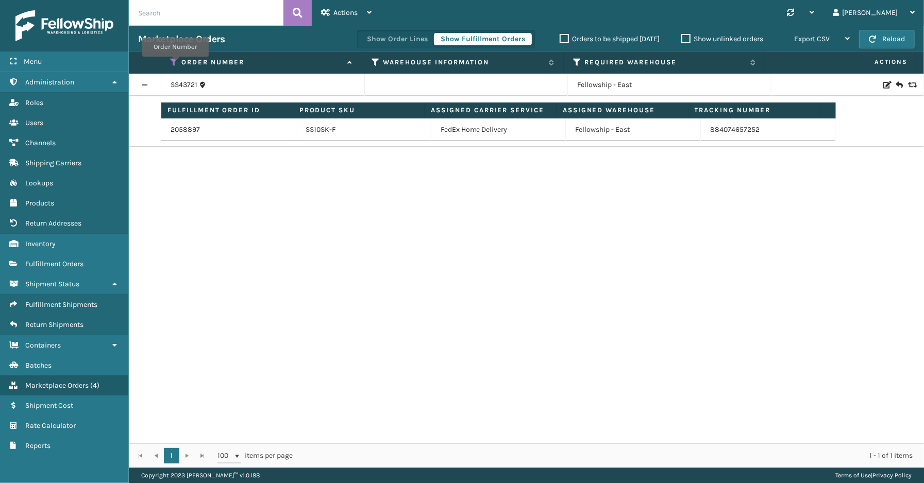
click at [175, 64] on icon at bounding box center [175, 62] width 8 height 9
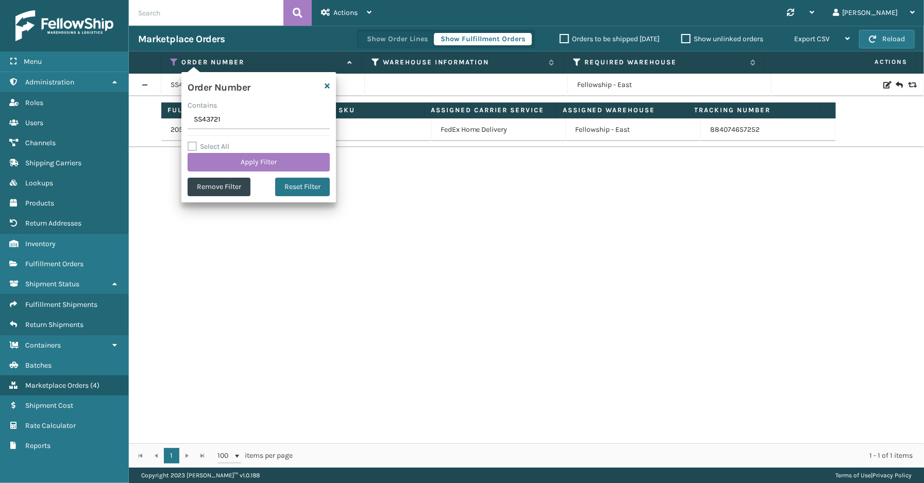
drag, startPoint x: 228, startPoint y: 119, endPoint x: 168, endPoint y: 119, distance: 60.3
click at [160, 119] on section "Marketplace Orders Show Order Lines Show Fulfillment Orders Orders to be shippe…" at bounding box center [526, 247] width 795 height 442
paste input "4290"
type input "SS44290"
click at [239, 166] on button "Apply Filter" at bounding box center [259, 162] width 142 height 19
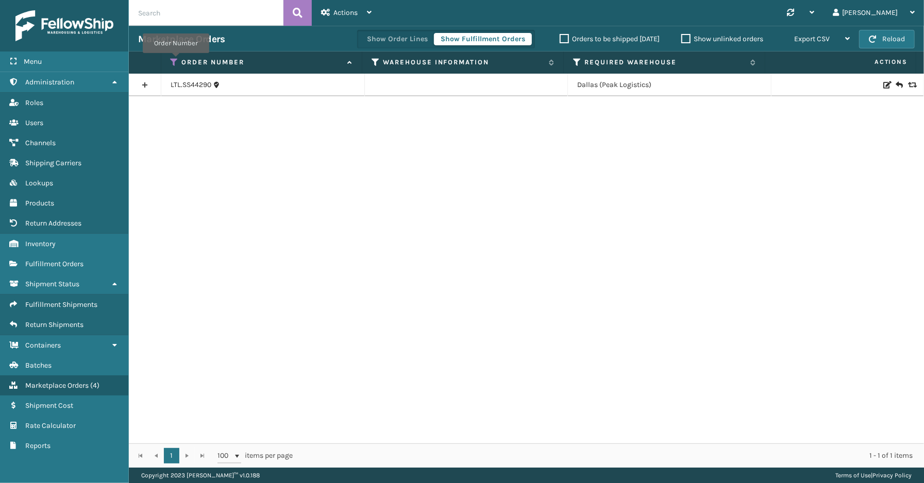
click at [176, 60] on icon at bounding box center [175, 62] width 8 height 9
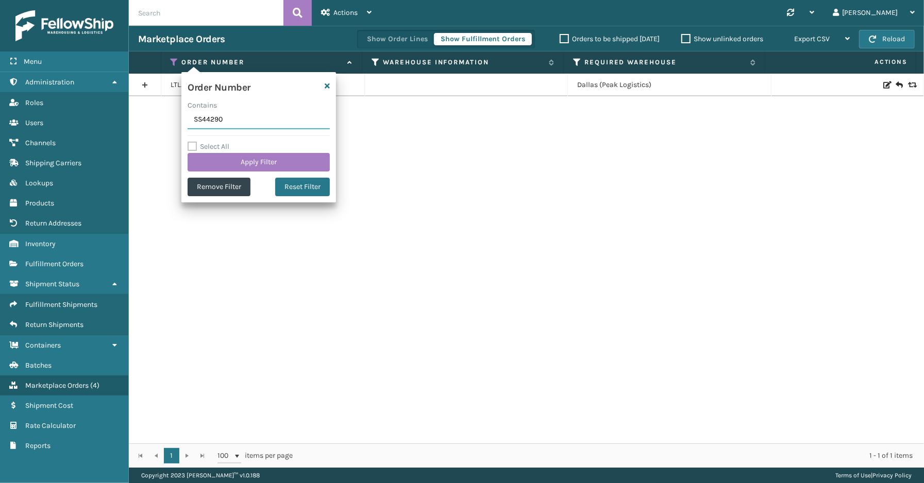
drag, startPoint x: 229, startPoint y: 121, endPoint x: 162, endPoint y: 121, distance: 67.0
click at [162, 121] on section "Marketplace Orders Show Order Lines Show Fulfillment Orders Orders to be shippe…" at bounding box center [526, 247] width 795 height 442
paste input "114-9588533-0197864"
type input "114-9588533-0197864"
click at [235, 161] on button "Apply Filter" at bounding box center [259, 162] width 142 height 19
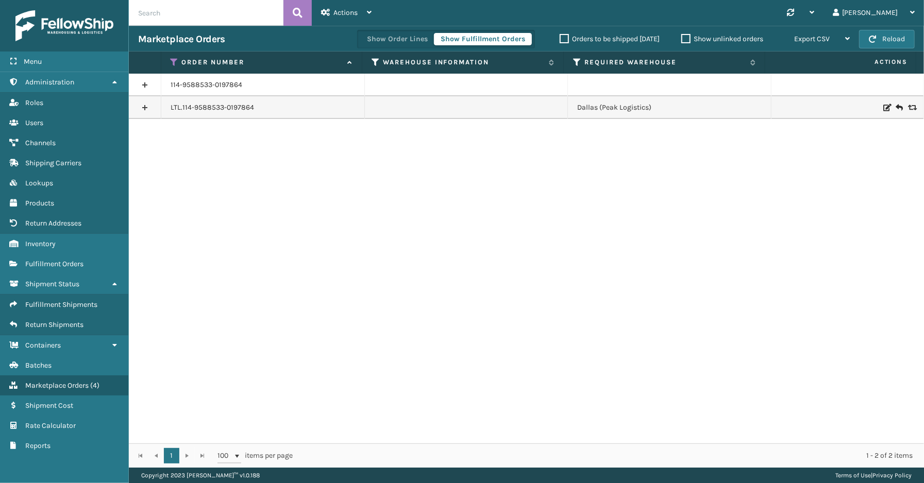
click at [146, 83] on link at bounding box center [145, 85] width 32 height 16
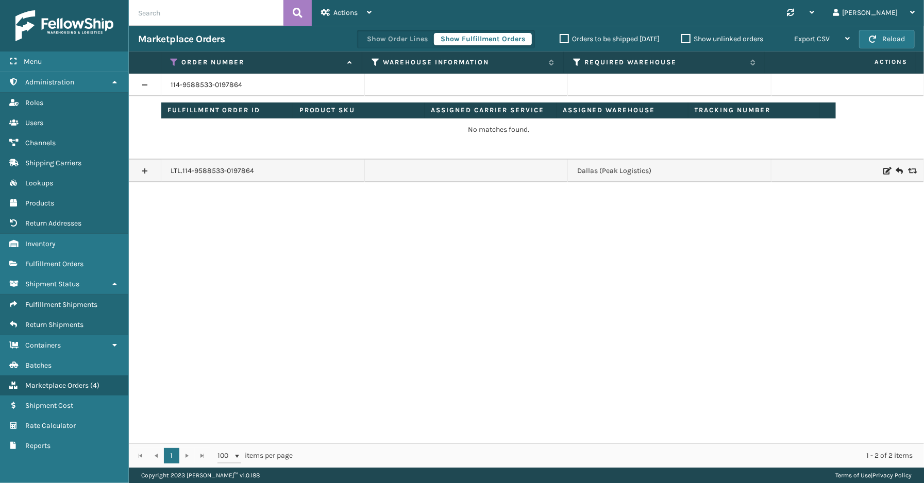
click at [142, 172] on link at bounding box center [145, 171] width 32 height 16
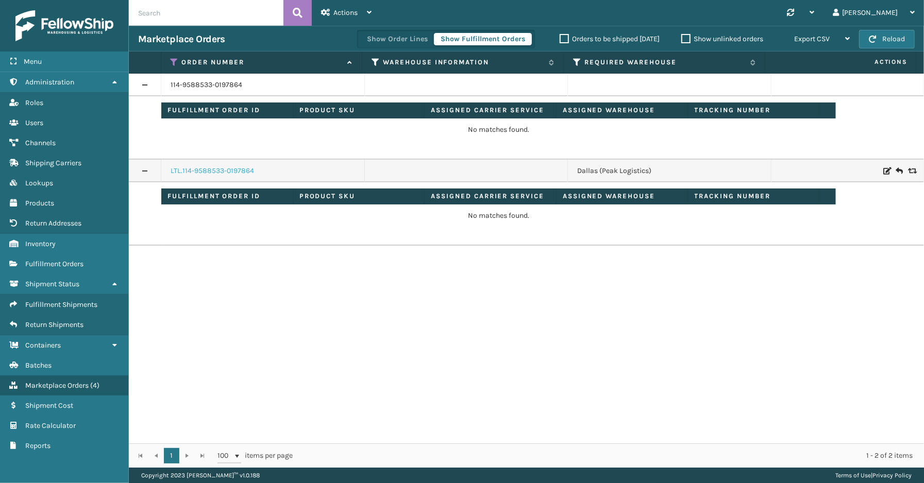
click at [239, 172] on link "LTL.114-9588533-0197864" at bounding box center [212, 171] width 83 height 10
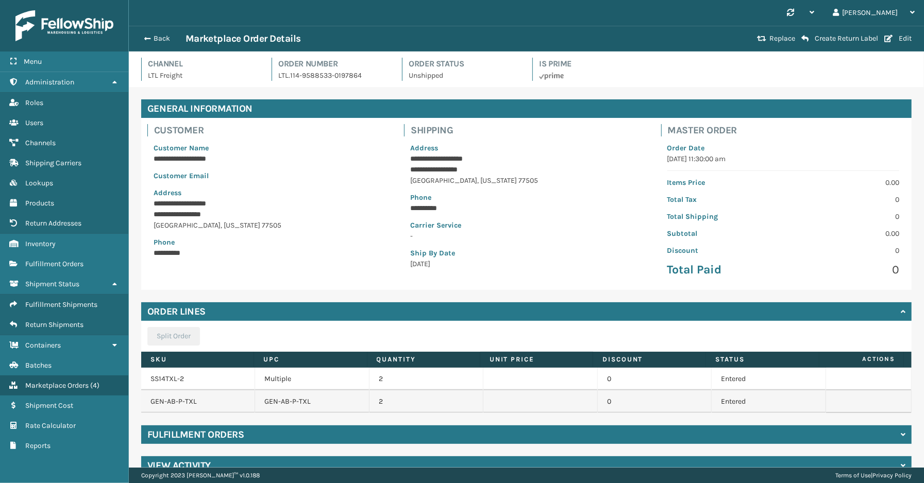
click at [372, 78] on p "LTL.114-9588533-0197864" at bounding box center [333, 75] width 111 height 11
click at [56, 260] on span "Fulfillment Orders" at bounding box center [54, 264] width 58 height 9
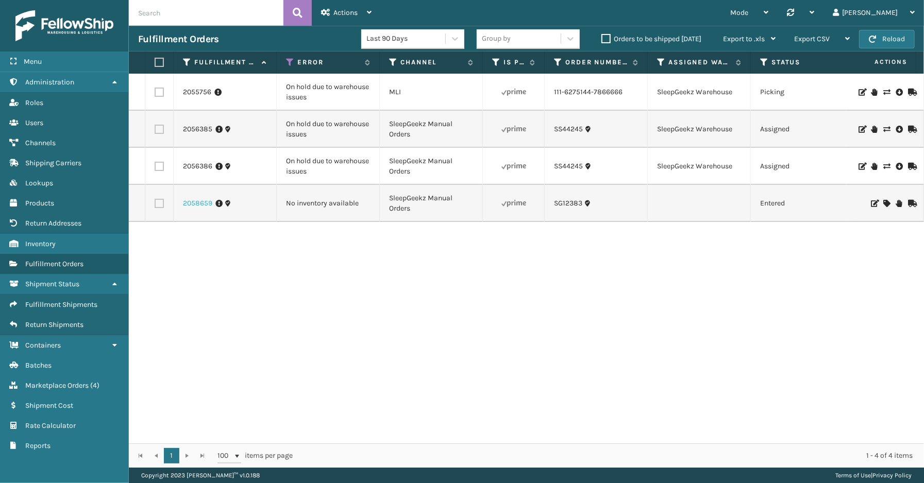
click at [202, 205] on link "2058659" at bounding box center [197, 203] width 29 height 10
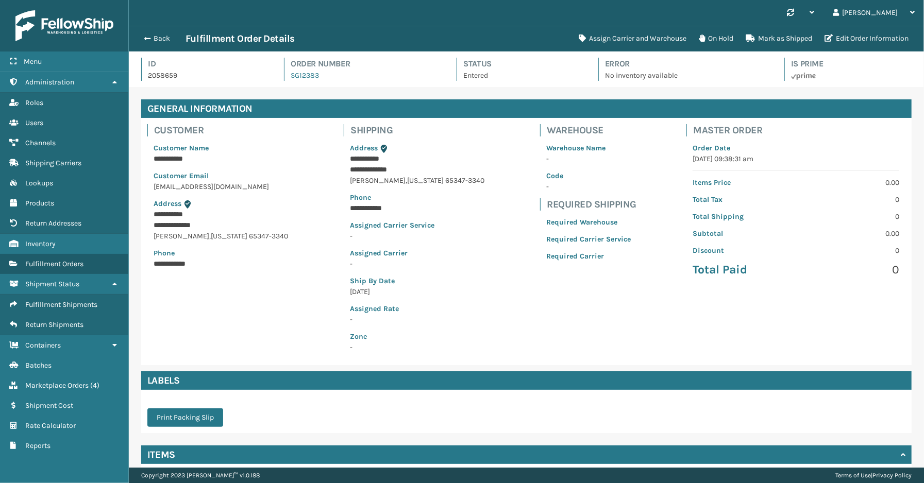
scroll to position [24, 795]
click at [666, 40] on button "Assign Carrier and Warehouse" at bounding box center [633, 38] width 120 height 21
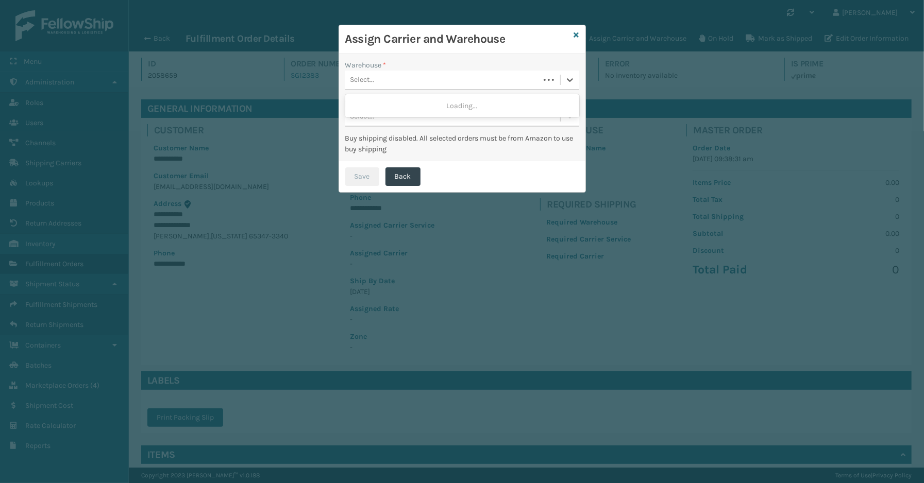
click at [392, 82] on div "Select..." at bounding box center [442, 80] width 194 height 17
click at [403, 179] on button "Back" at bounding box center [403, 177] width 35 height 19
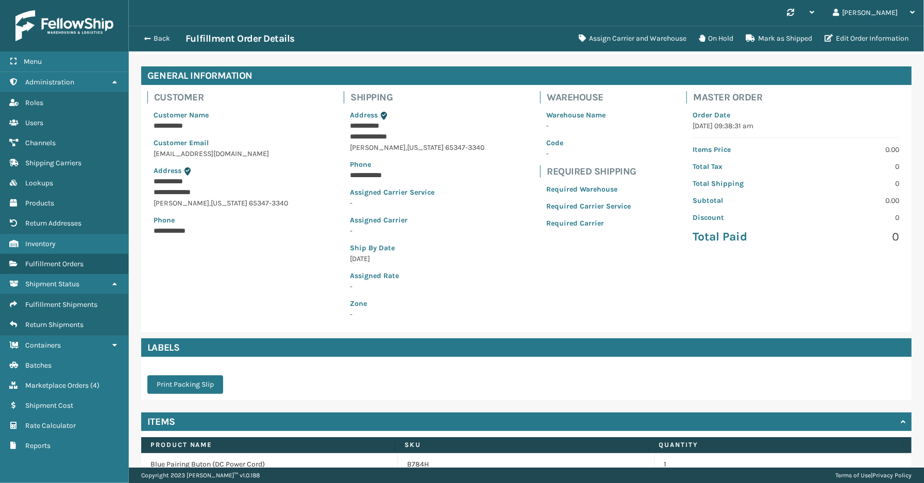
scroll to position [84, 0]
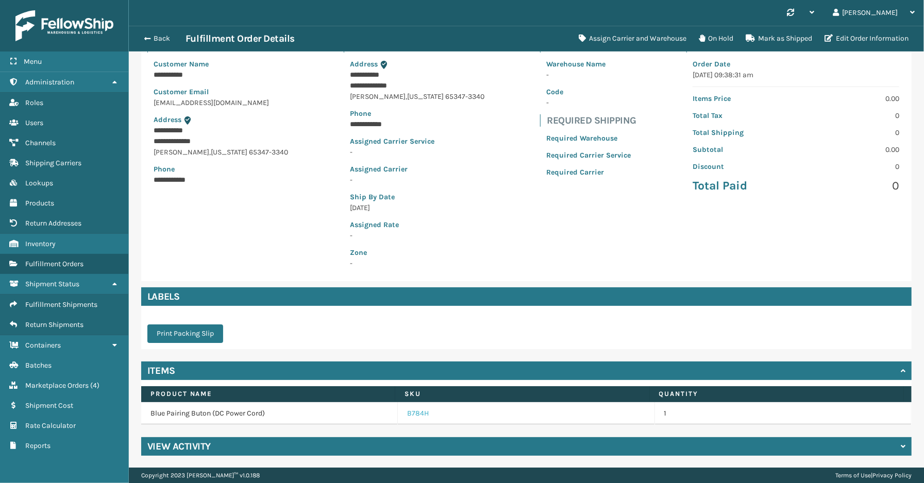
click at [416, 413] on link "B784H" at bounding box center [418, 414] width 22 height 10
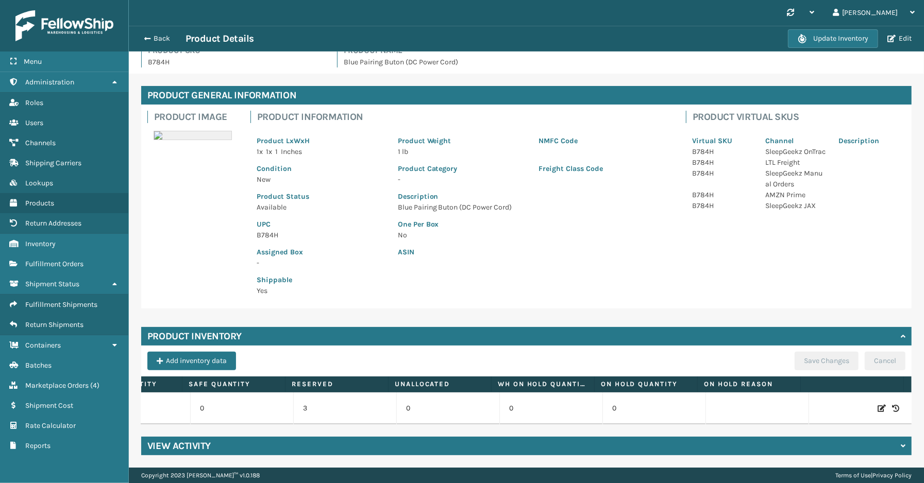
click at [878, 404] on icon at bounding box center [882, 409] width 8 height 10
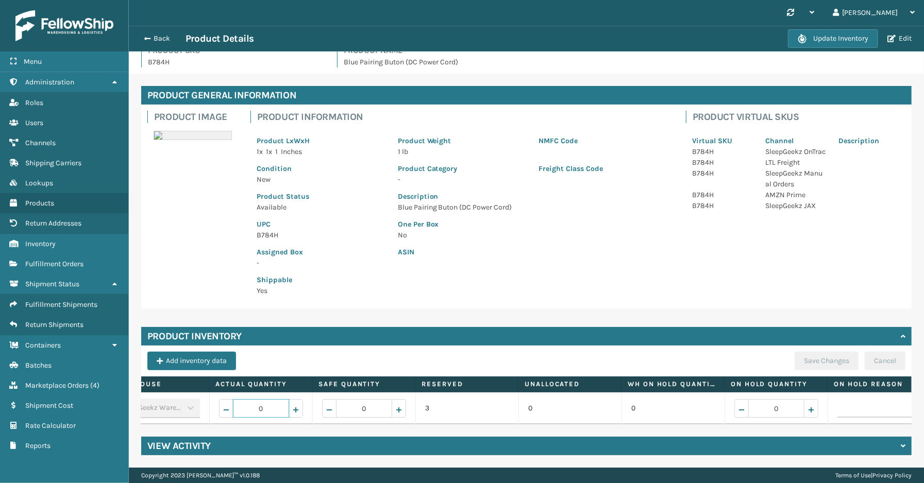
click at [297, 406] on span "Increase value" at bounding box center [296, 410] width 8 height 8
type input "4"
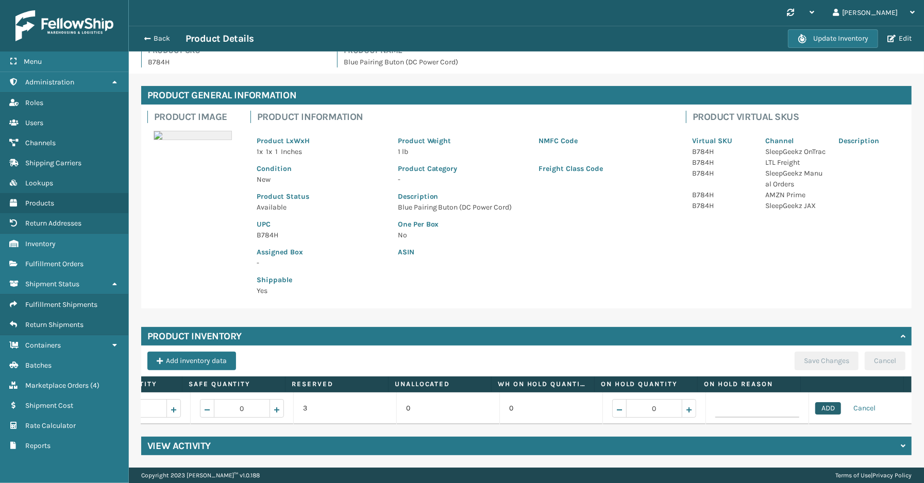
click at [816, 403] on button "ADD" at bounding box center [828, 409] width 26 height 12
click at [815, 358] on button "Save Changes" at bounding box center [827, 361] width 64 height 19
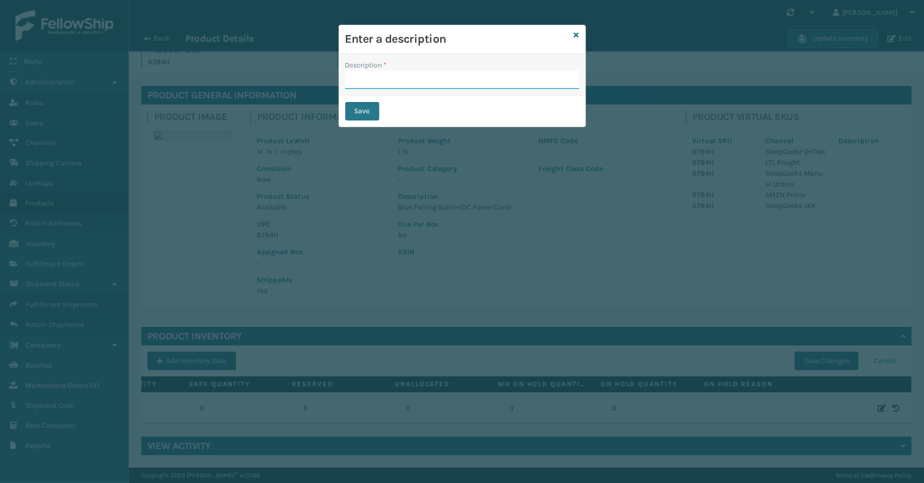
click at [357, 85] on input "Description *" at bounding box center [462, 80] width 234 height 19
type input "Warehouse counted"
click at [362, 110] on button "Save" at bounding box center [362, 111] width 34 height 19
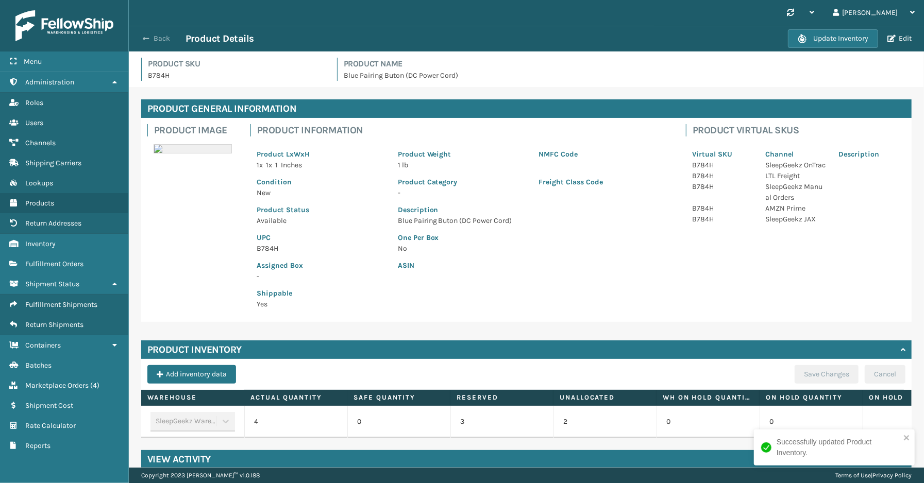
click at [149, 40] on button "Back" at bounding box center [161, 38] width 47 height 9
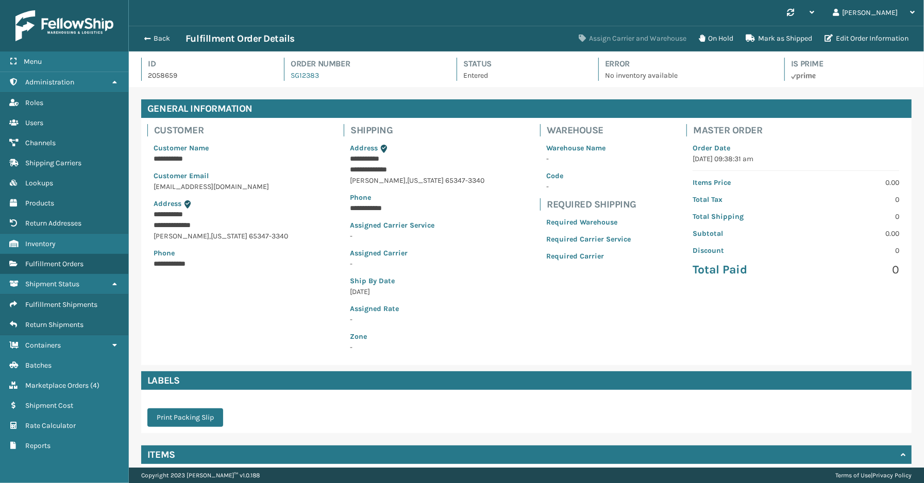
click at [630, 34] on button "Assign Carrier and Warehouse" at bounding box center [633, 38] width 120 height 21
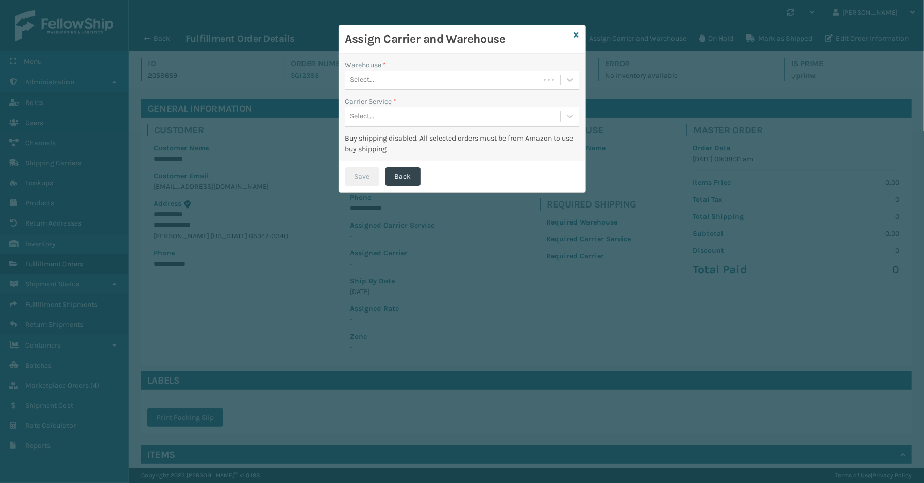
click at [404, 74] on div "Select..." at bounding box center [442, 80] width 194 height 17
click at [379, 106] on div "SleepGeekz Warehouse" at bounding box center [462, 105] width 234 height 19
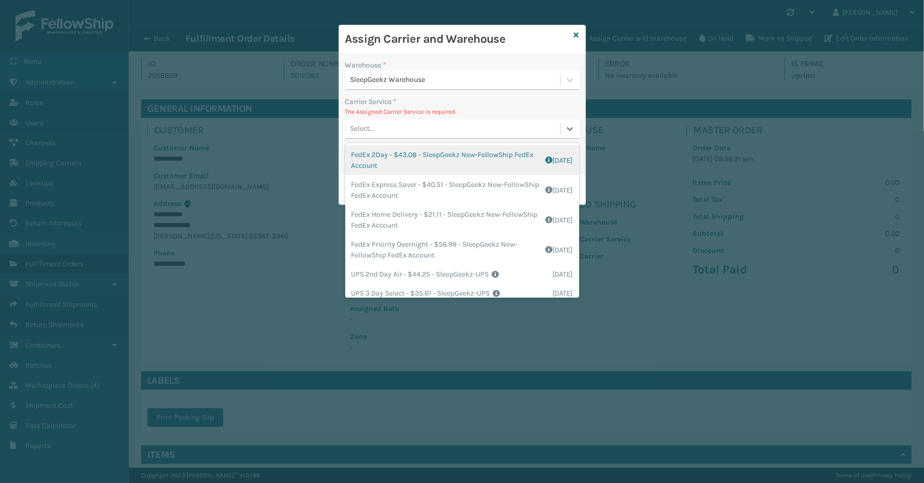
click at [400, 128] on div "Select..." at bounding box center [452, 129] width 215 height 17
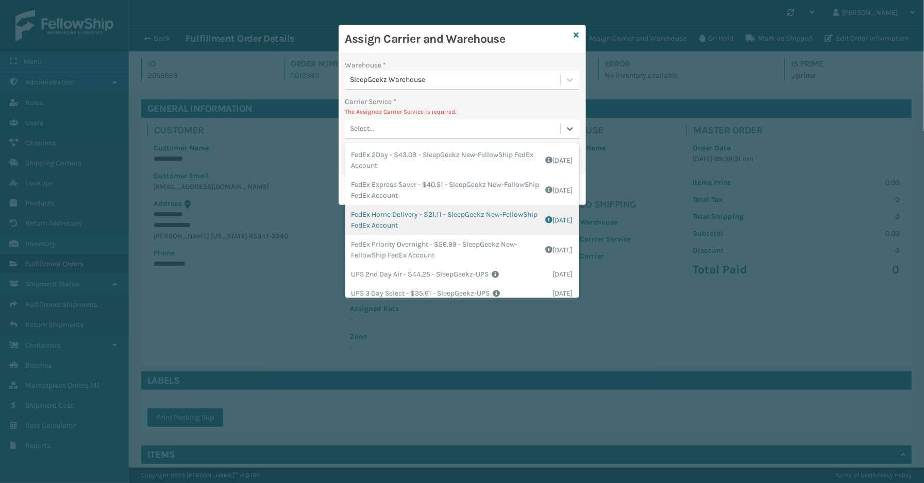
click at [398, 219] on div "FedEx Home Delivery - $21.11 - SleepGeekz New-FellowShip FedEx Account Shipping…" at bounding box center [462, 220] width 234 height 30
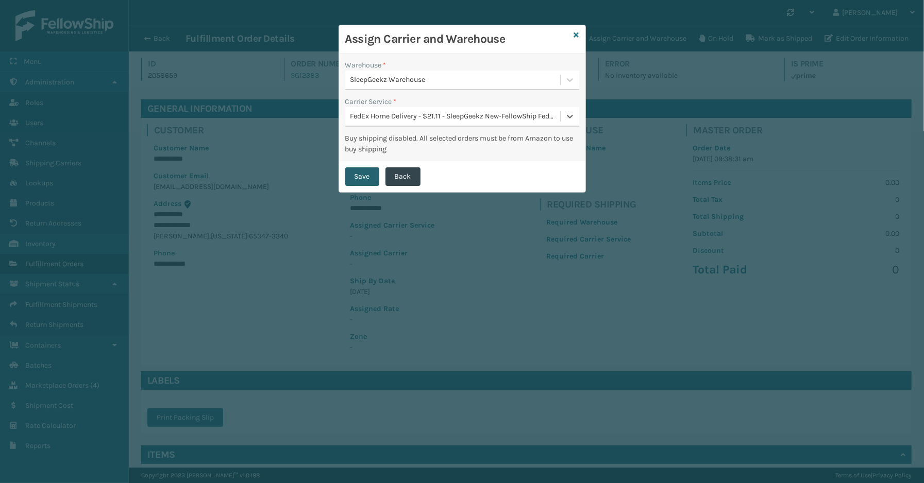
click at [362, 177] on button "Save" at bounding box center [362, 177] width 34 height 19
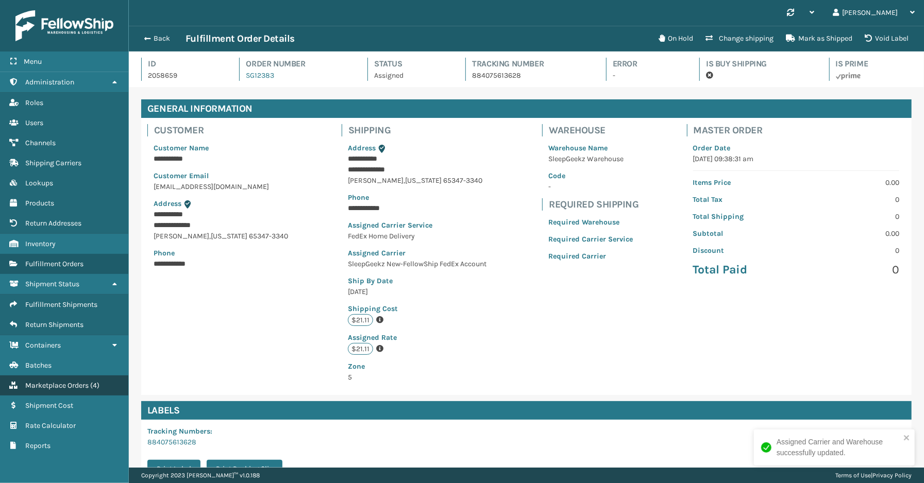
click at [69, 382] on link "Marketplace Orders ( 4 )" at bounding box center [64, 386] width 128 height 20
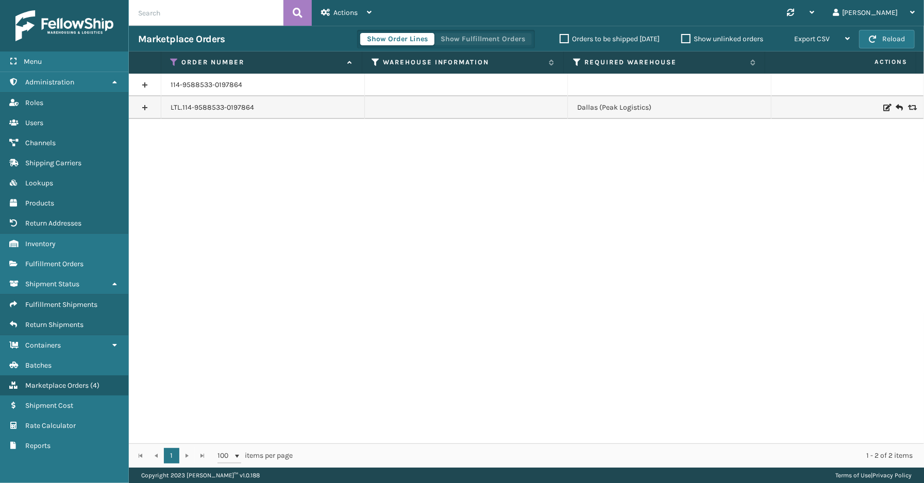
click at [464, 34] on button "Show Fulfillment Orders" at bounding box center [483, 39] width 98 height 12
click at [174, 59] on icon at bounding box center [175, 62] width 8 height 9
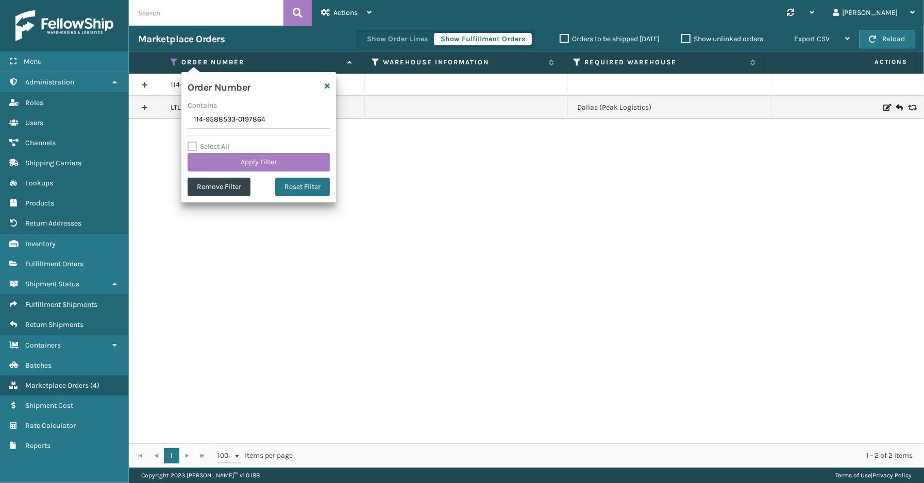
drag, startPoint x: 267, startPoint y: 121, endPoint x: 157, endPoint y: 120, distance: 110.3
click at [157, 120] on section "Marketplace Orders Show Order Lines Show Fulfillment Orders Orders to be shippe…" at bounding box center [526, 247] width 795 height 442
type input "114-2329791-1564211"
click at [246, 161] on button "Apply Filter" at bounding box center [259, 162] width 142 height 19
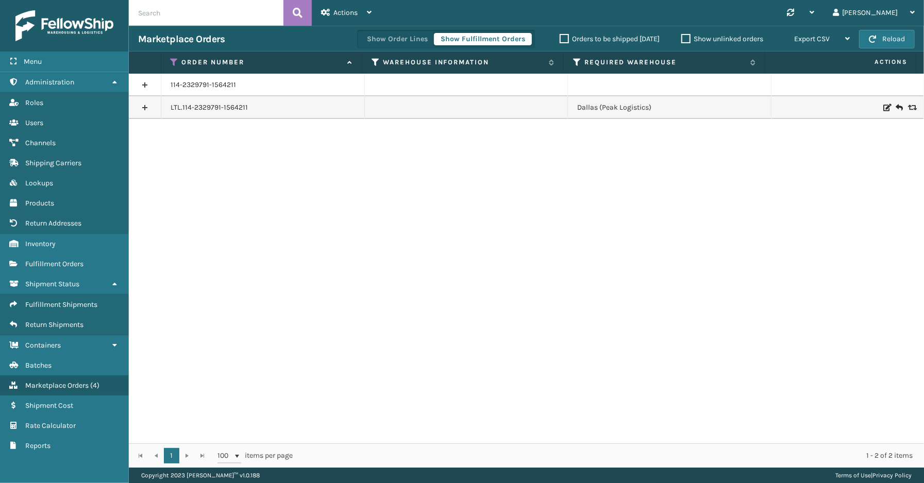
click at [142, 80] on link at bounding box center [145, 85] width 32 height 16
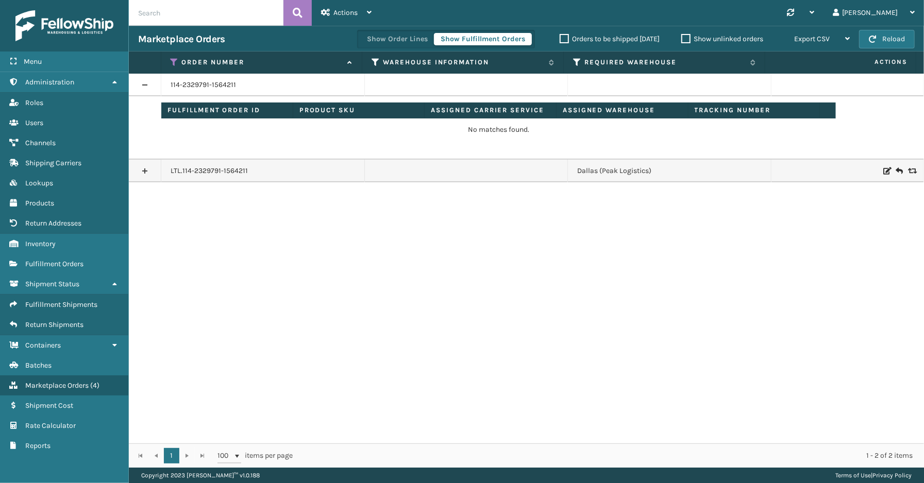
click at [143, 169] on link at bounding box center [145, 171] width 32 height 16
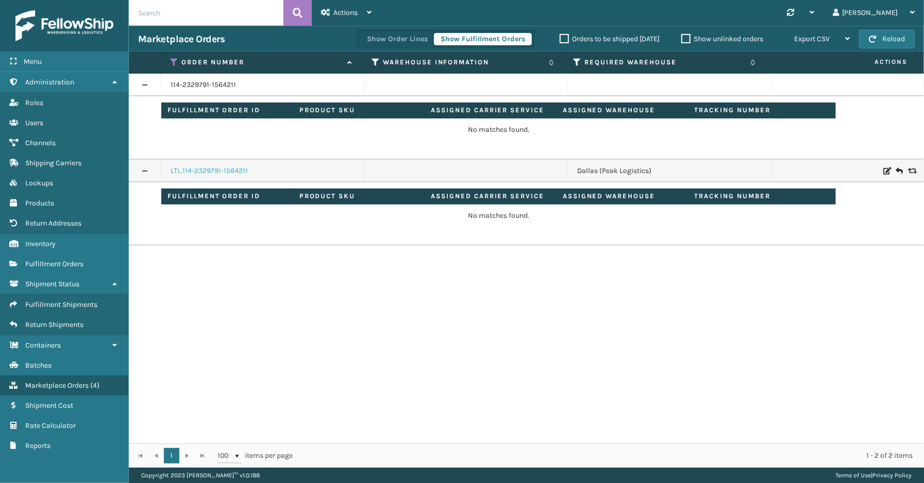
click at [243, 176] on link "LTL.114-2329791-1564211" at bounding box center [209, 171] width 77 height 10
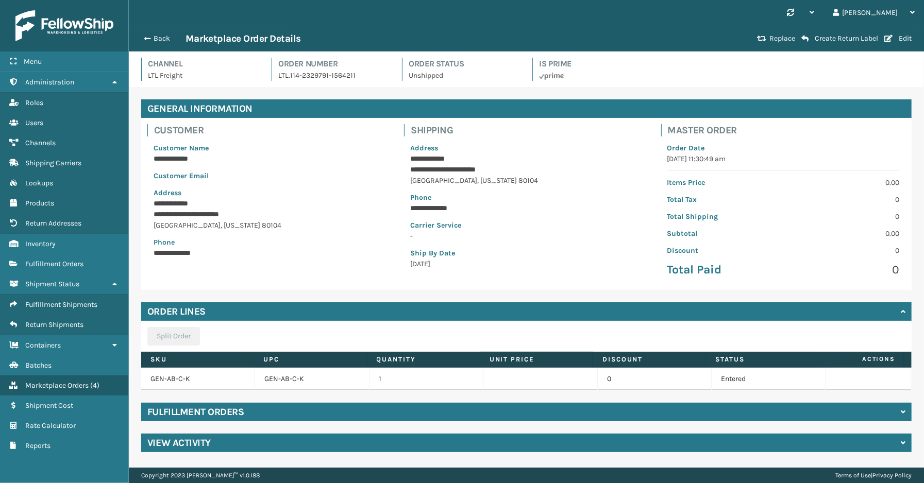
click at [410, 235] on p "-" at bounding box center [526, 236] width 232 height 11
click at [294, 413] on div "Fulfillment Orders" at bounding box center [526, 412] width 771 height 19
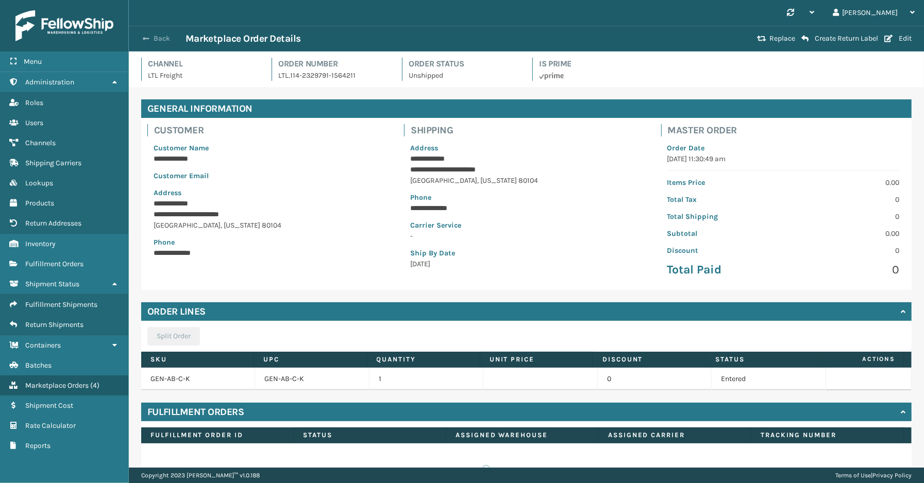
click at [156, 40] on button "Back" at bounding box center [161, 38] width 47 height 9
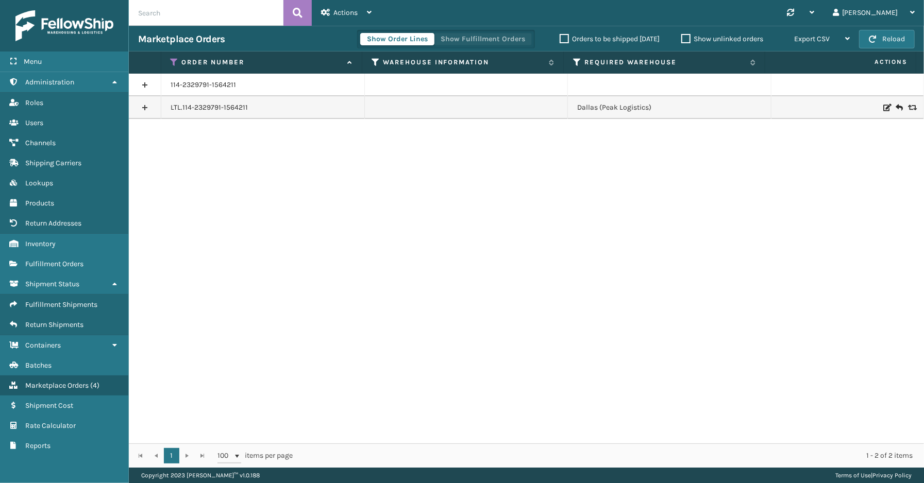
click at [466, 39] on button "Show Fulfillment Orders" at bounding box center [483, 39] width 98 height 12
click at [158, 109] on link at bounding box center [145, 107] width 32 height 16
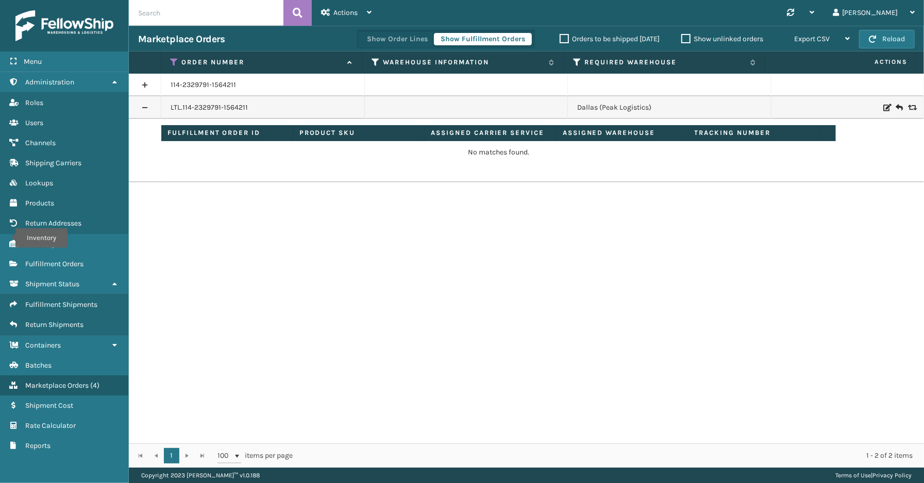
click at [382, 158] on td "No matches found." at bounding box center [498, 158] width 675 height 35
click at [172, 60] on icon at bounding box center [175, 62] width 8 height 9
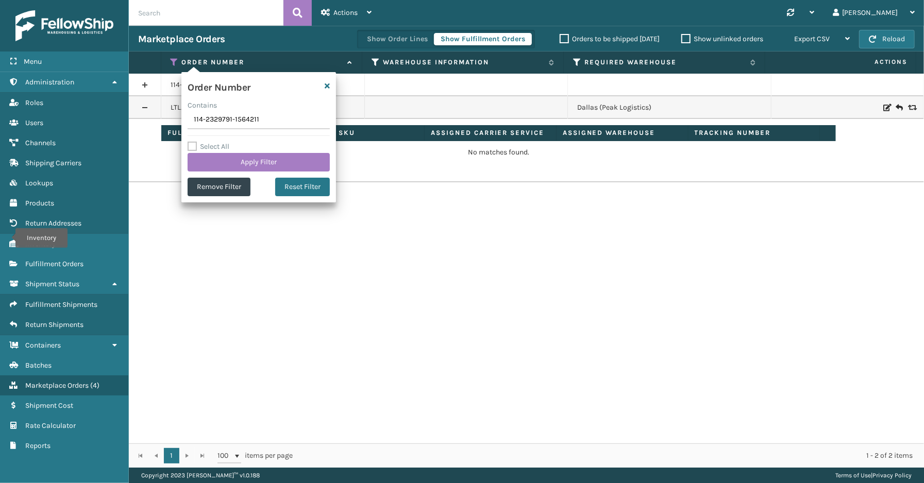
drag, startPoint x: 271, startPoint y: 120, endPoint x: 164, endPoint y: 121, distance: 106.7
click at [114, 0] on div "Menu Inventory Administration Inventory Roles Inventory Users Inventory Channel…" at bounding box center [462, 0] width 924 height 0
type input "111-9901061-0061806"
click at [241, 160] on button "Apply Filter" at bounding box center [259, 162] width 142 height 19
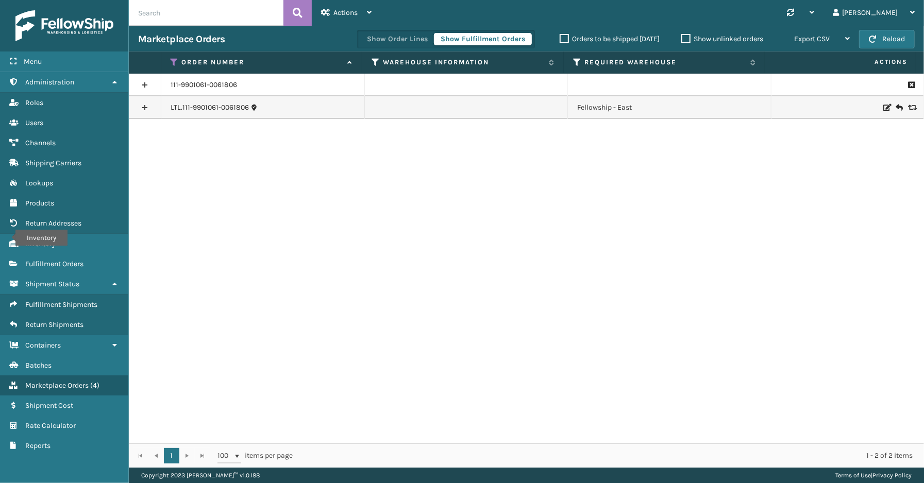
click at [143, 107] on link at bounding box center [145, 107] width 32 height 16
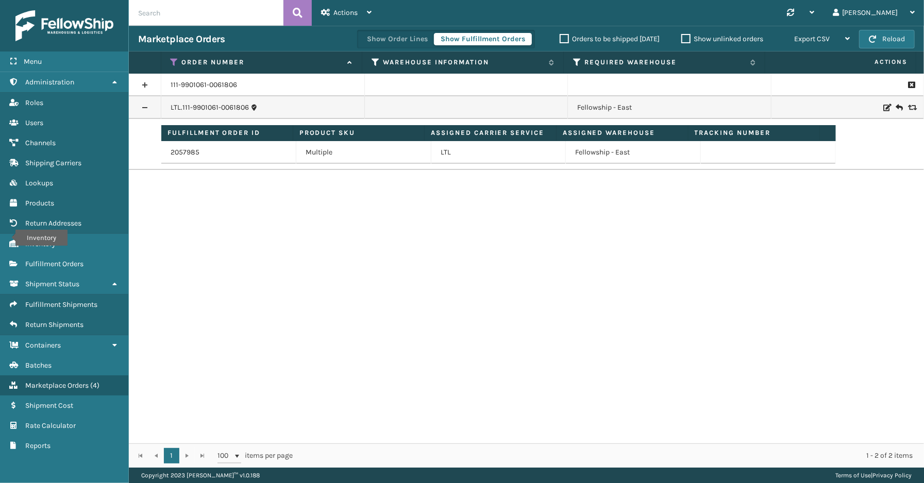
click at [143, 86] on link at bounding box center [145, 85] width 32 height 16
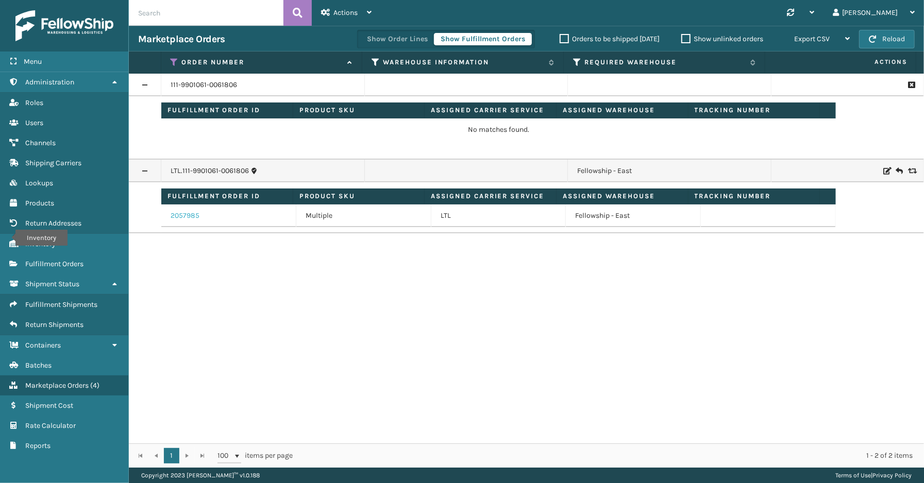
click at [191, 218] on link "2057985" at bounding box center [185, 216] width 29 height 10
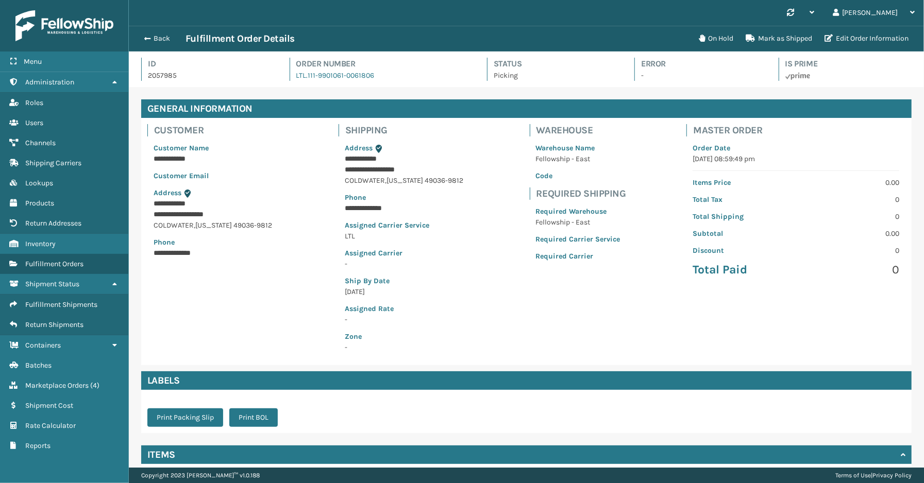
scroll to position [24, 795]
click at [719, 37] on button "On Hold" at bounding box center [716, 38] width 47 height 21
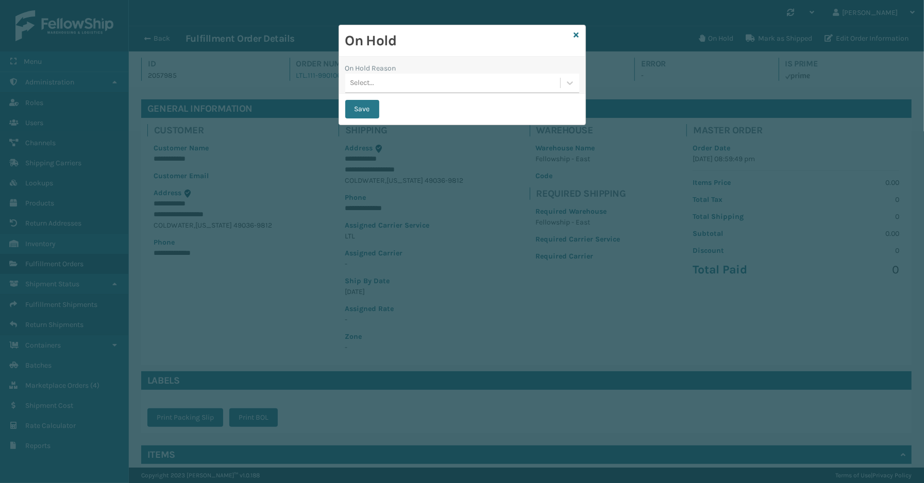
click at [429, 85] on div "Select..." at bounding box center [452, 83] width 215 height 17
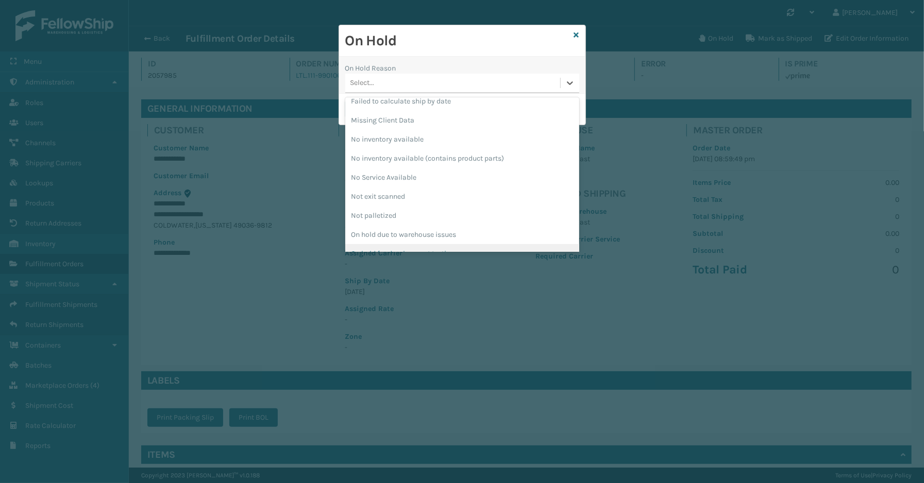
scroll to position [287, 0]
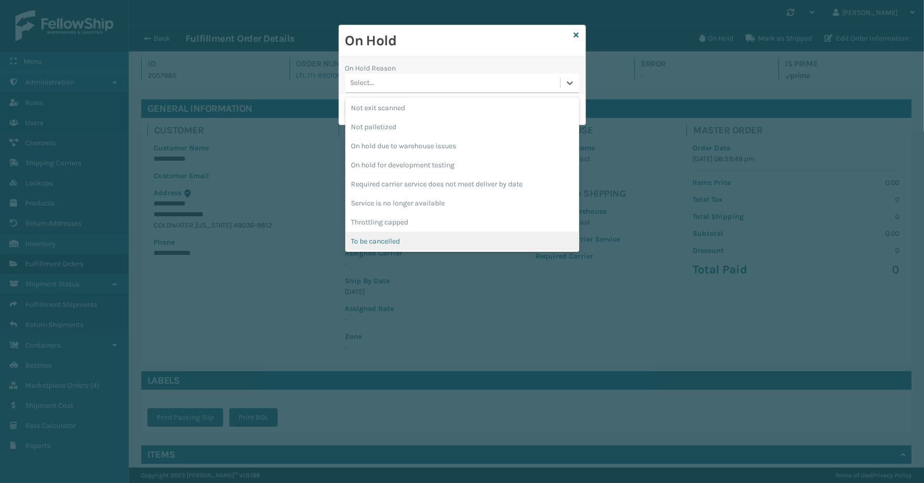
click at [398, 236] on div "To be cancelled" at bounding box center [462, 241] width 234 height 19
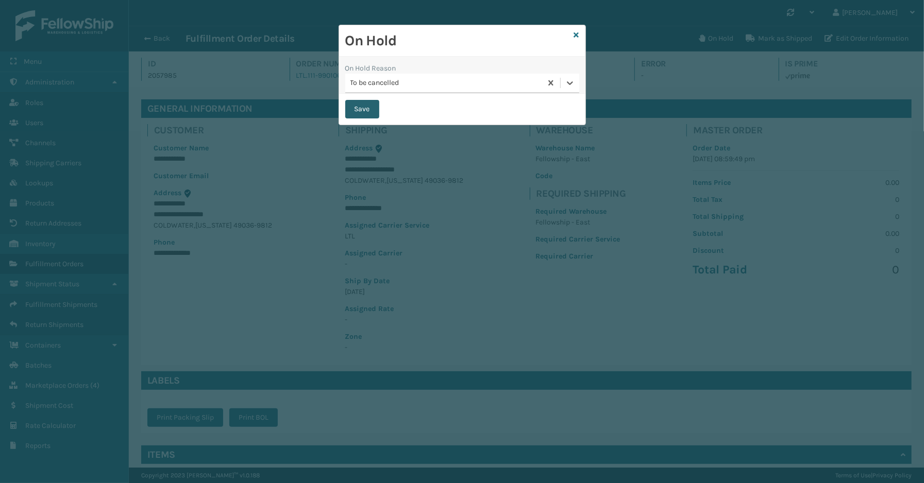
click at [355, 111] on button "Save" at bounding box center [362, 109] width 34 height 19
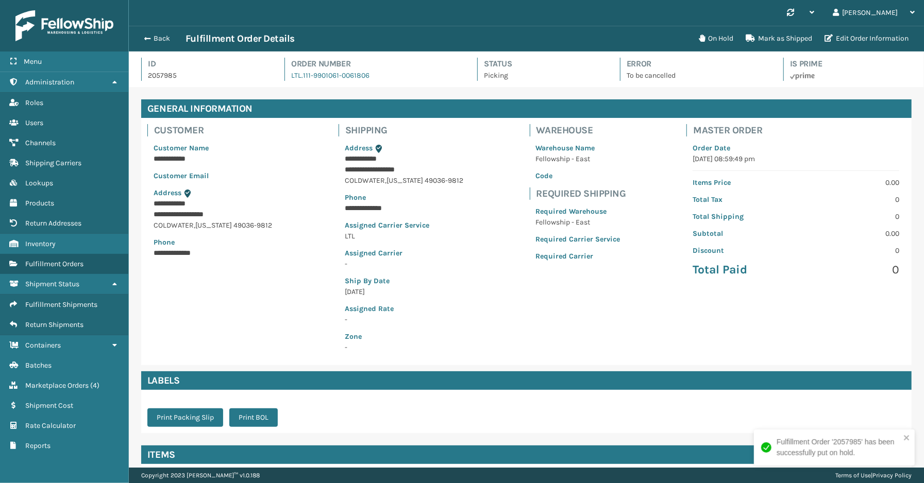
scroll to position [24, 795]
click at [167, 39] on button "Back" at bounding box center [161, 38] width 47 height 9
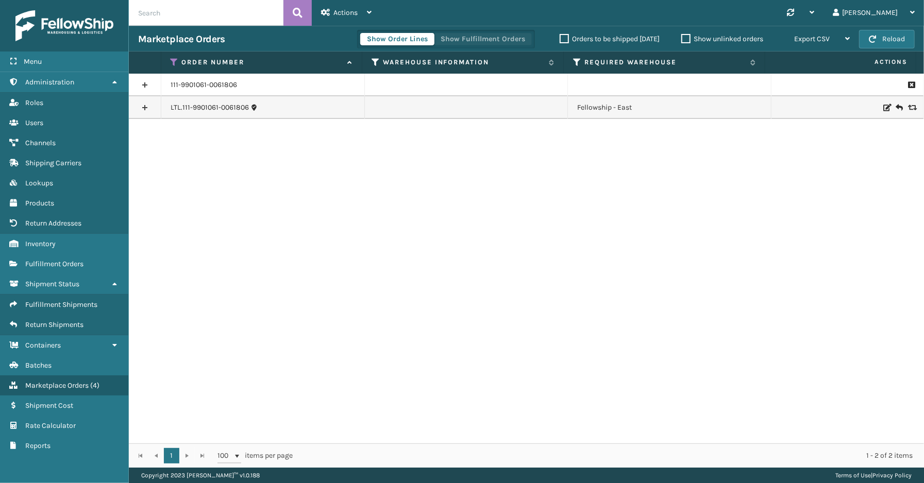
click at [464, 40] on button "Show Fulfillment Orders" at bounding box center [483, 39] width 98 height 12
click at [41, 483] on html "Menu Fulfillment Shipments Administration Fulfillment Shipments Roles Fulfillme…" at bounding box center [462, 241] width 924 height 483
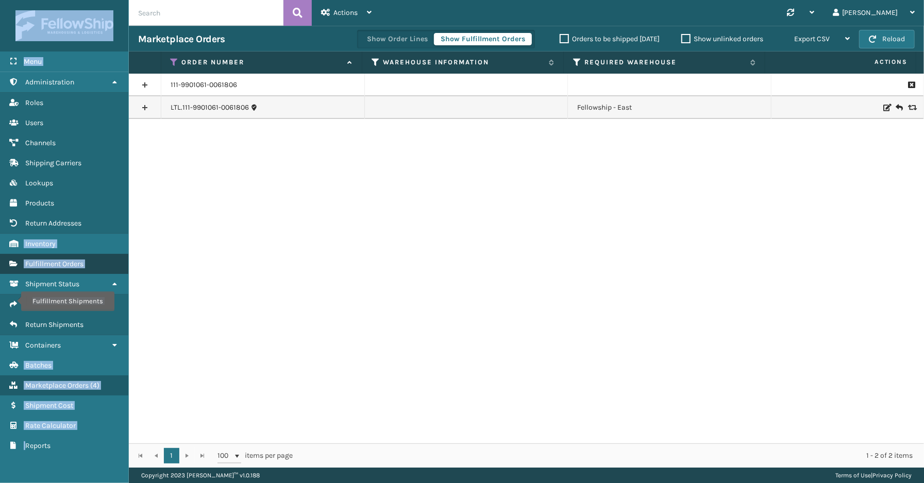
click at [57, 260] on span "Fulfillment Orders" at bounding box center [54, 264] width 58 height 9
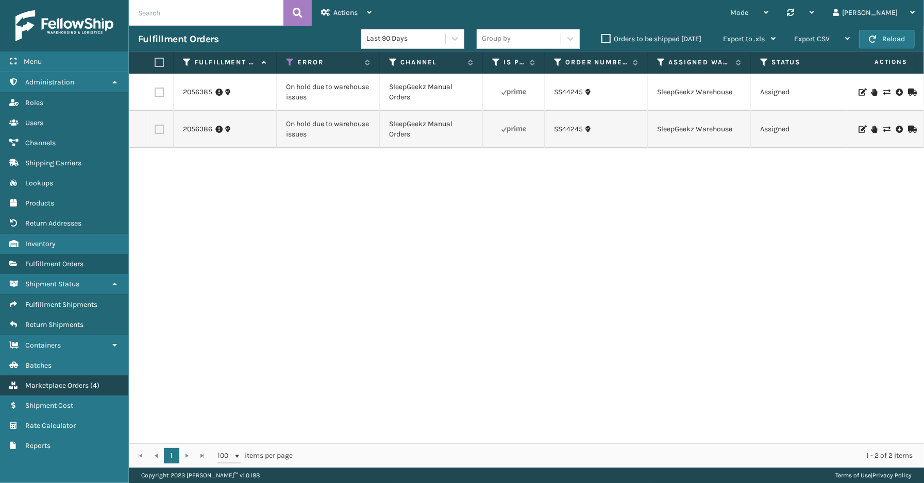
click at [41, 381] on span "Marketplace Orders" at bounding box center [56, 385] width 63 height 9
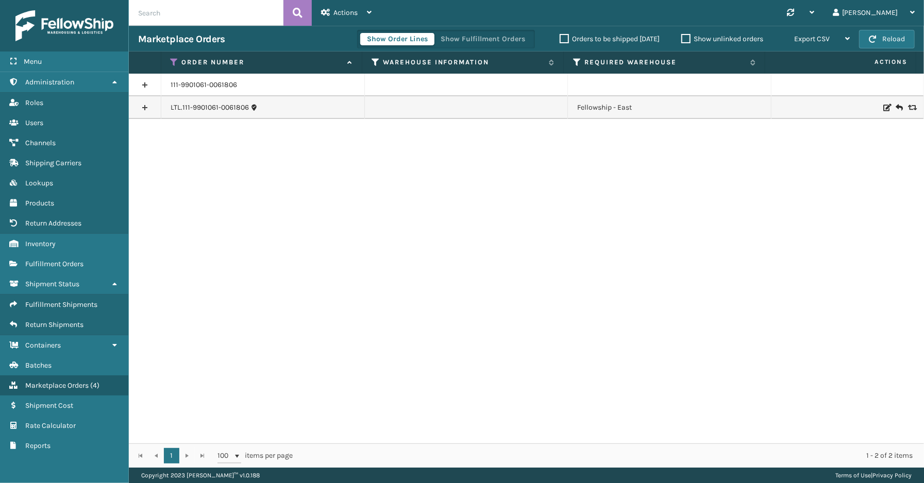
click at [472, 31] on div "Show Order Lines Show Fulfillment Orders" at bounding box center [446, 39] width 178 height 19
click at [460, 42] on button "Show Fulfillment Orders" at bounding box center [483, 39] width 98 height 12
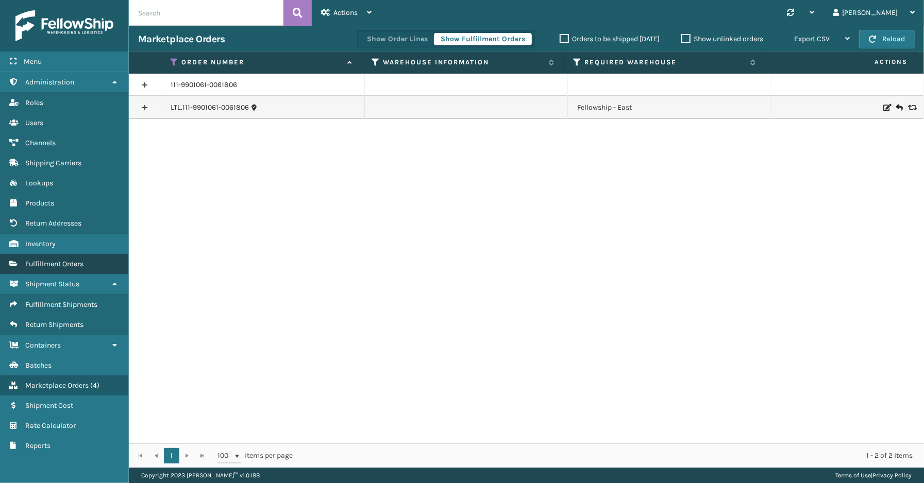
click at [41, 260] on span "Fulfillment Orders" at bounding box center [54, 264] width 58 height 9
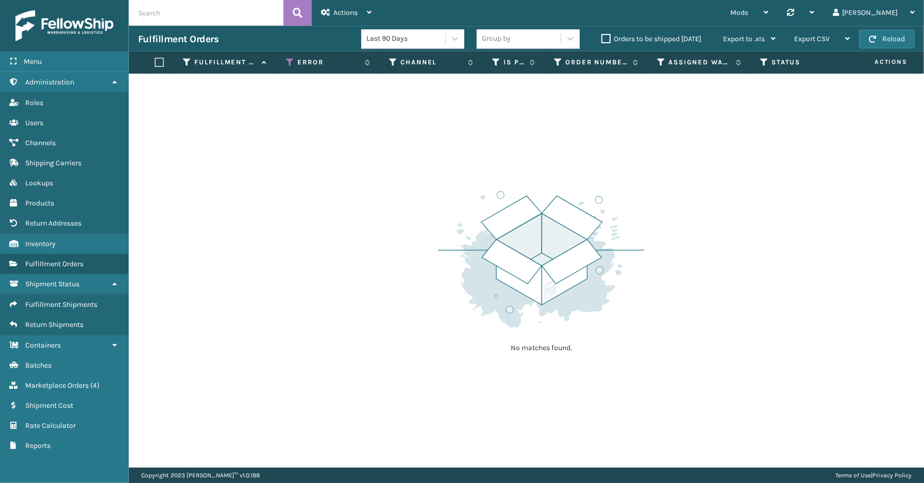
click at [96, 470] on div "Menu Channels Administration Channels Roles Channels Users Channels Channels Ch…" at bounding box center [64, 241] width 129 height 483
click at [60, 260] on span "Fulfillment Orders" at bounding box center [54, 264] width 58 height 9
